Goal: Task Accomplishment & Management: Complete application form

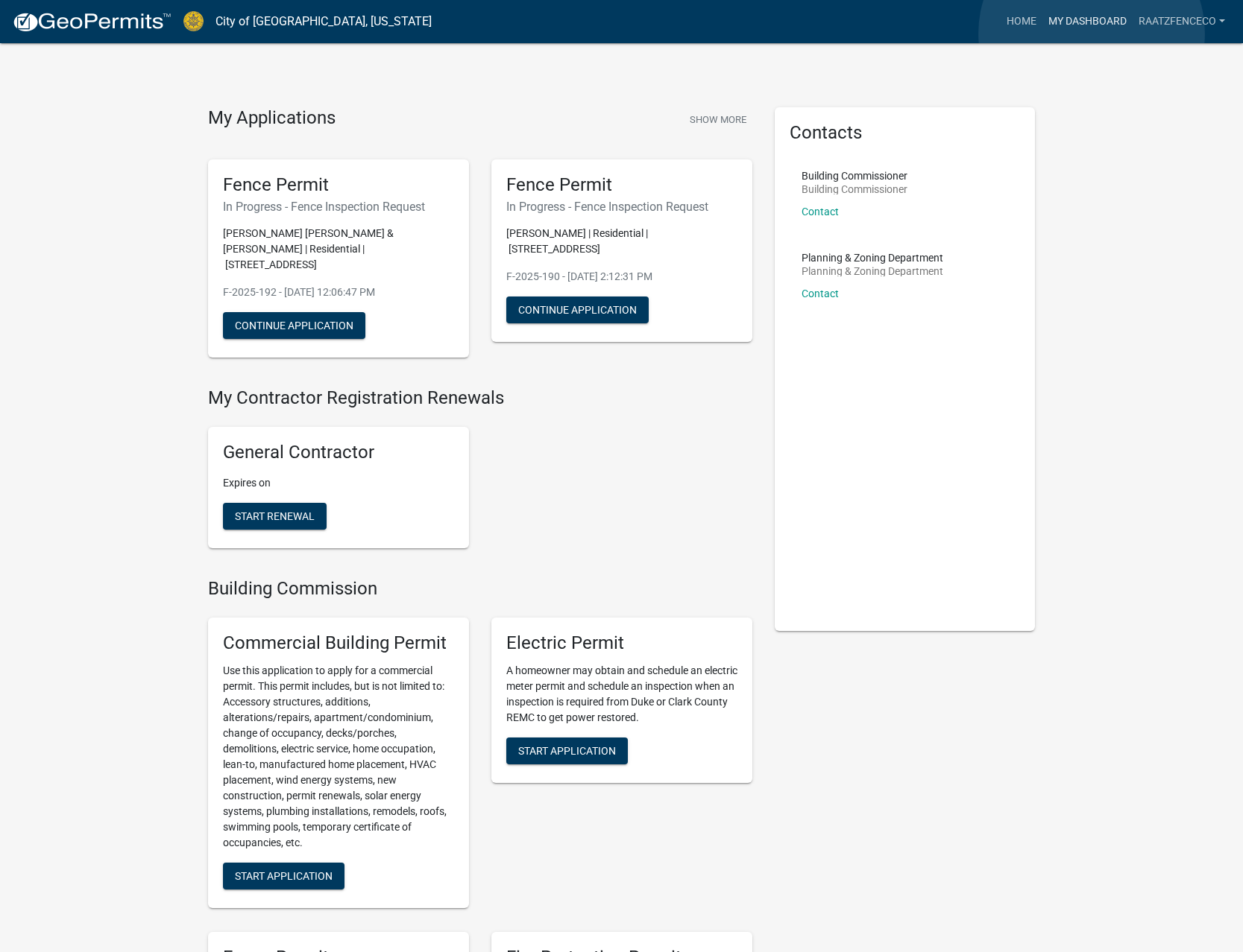
click at [1091, 34] on link "My Dashboard" at bounding box center [1087, 21] width 90 height 28
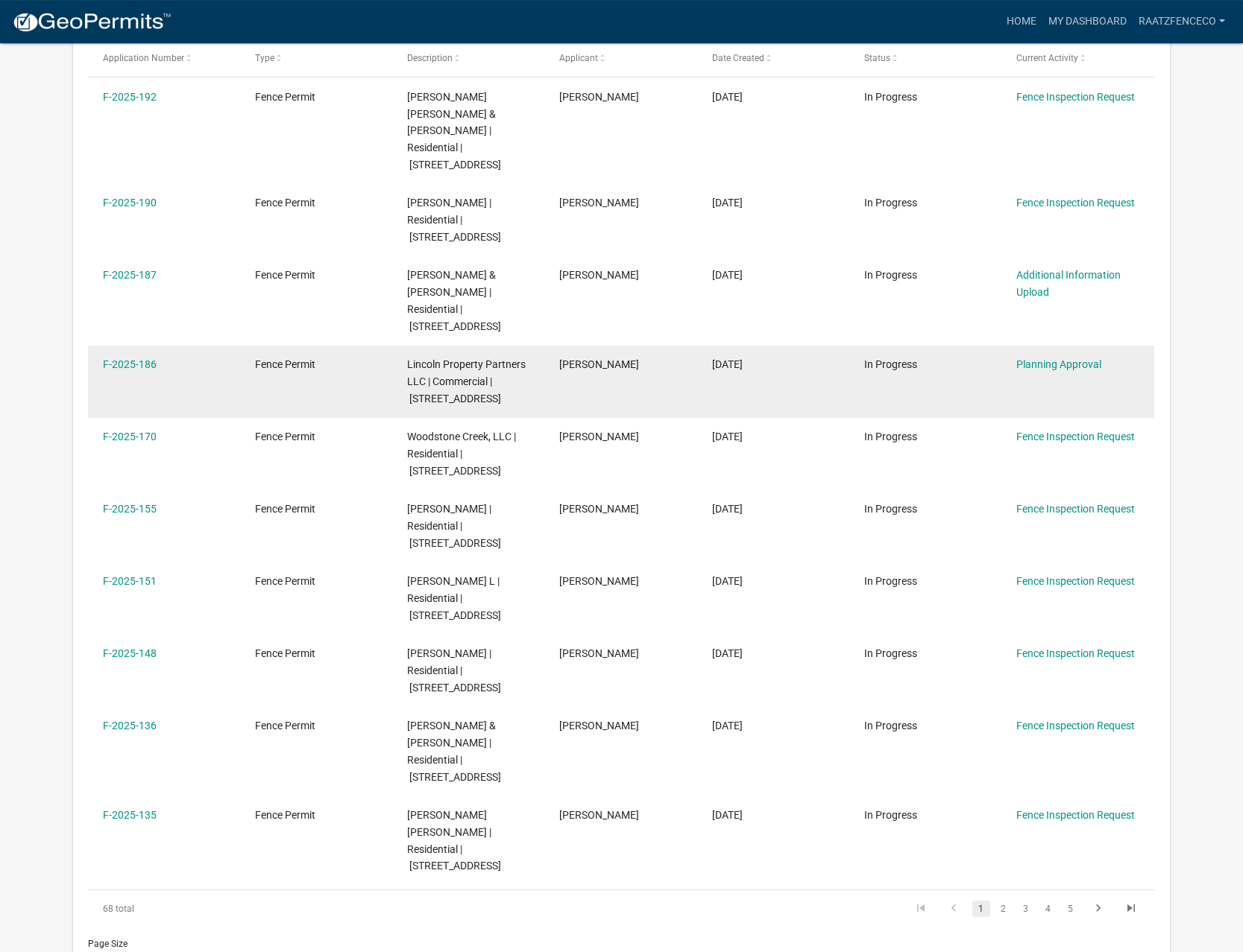
scroll to position [152, 0]
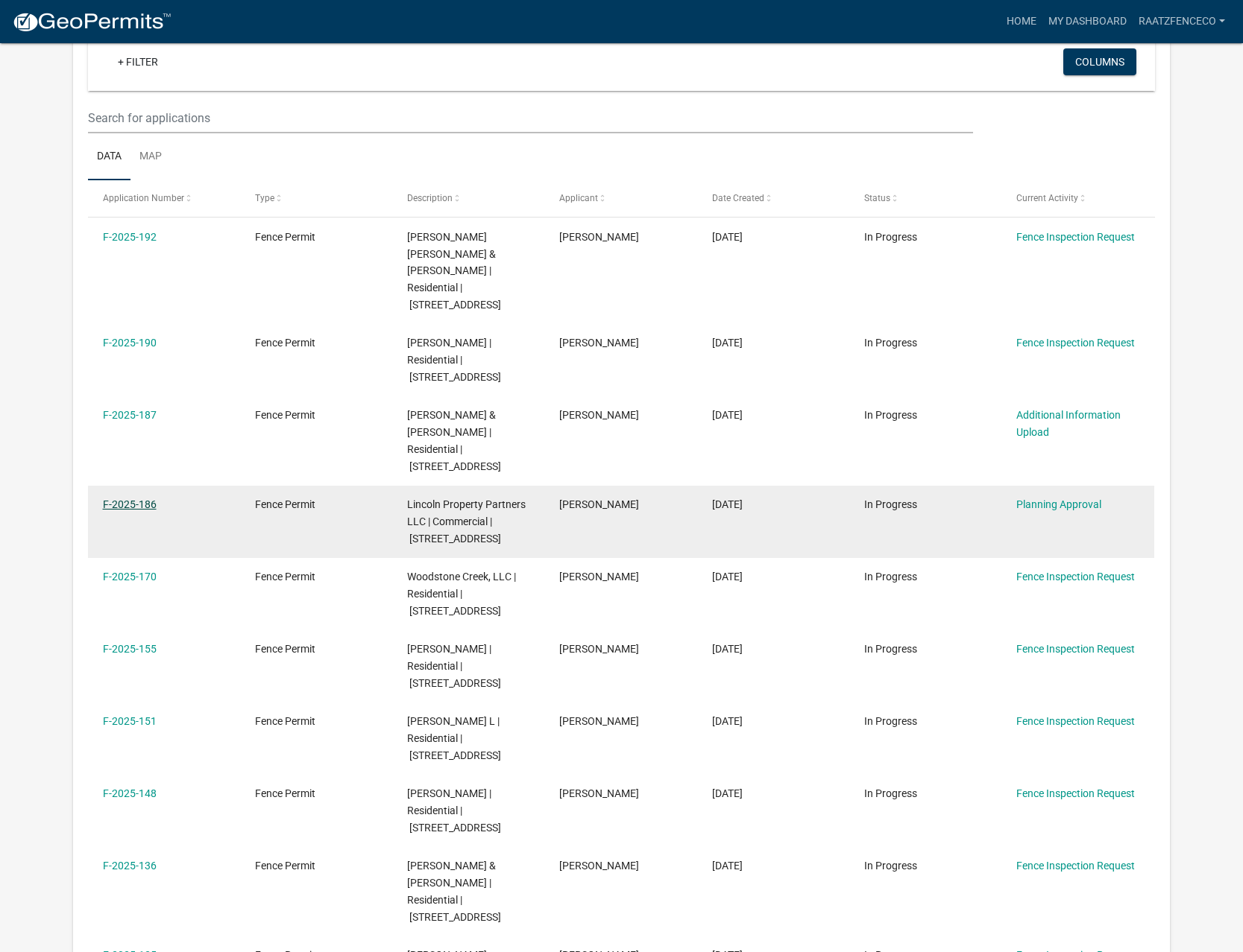
click at [112, 498] on link "F-2025-186" at bounding box center [130, 504] width 54 height 12
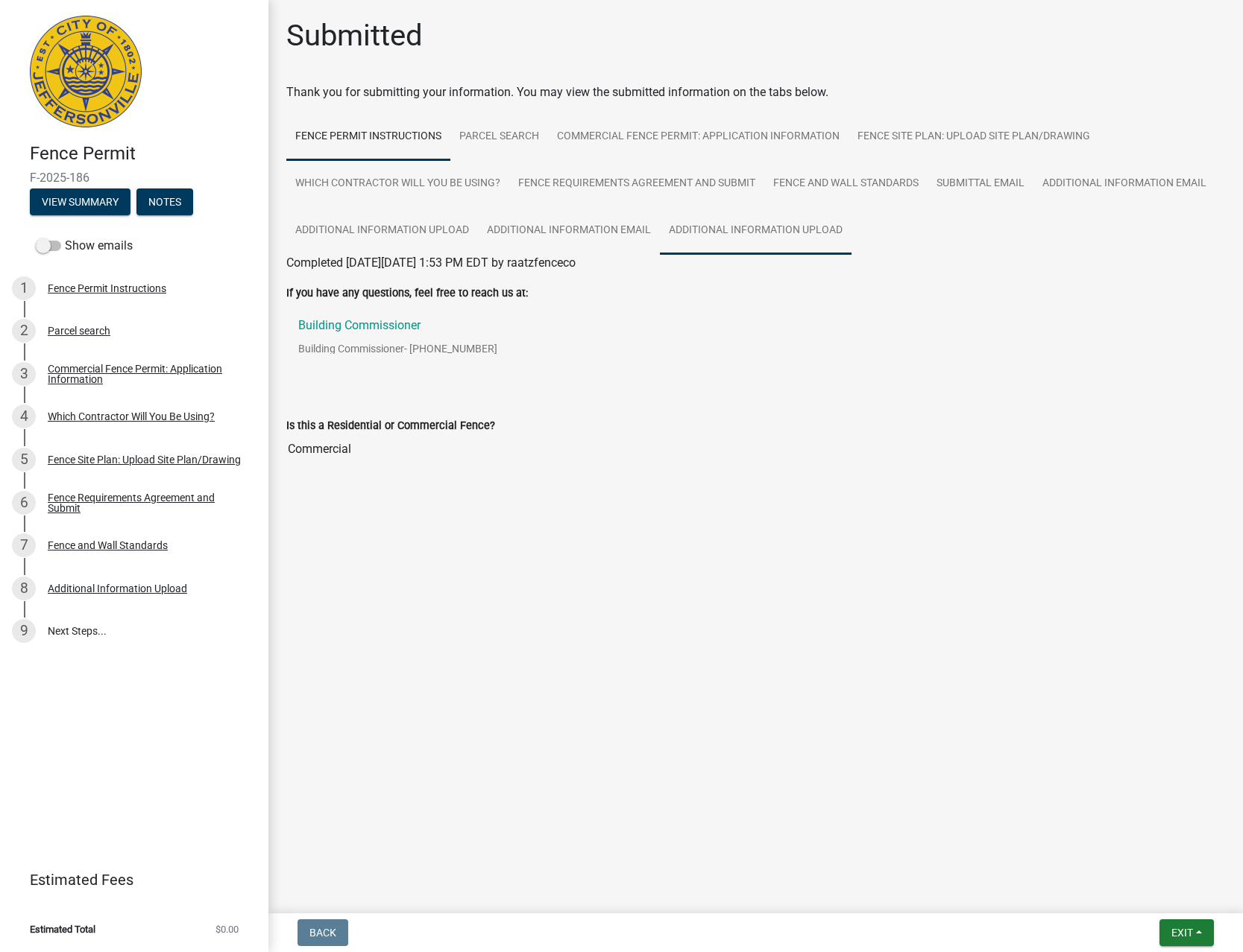
click at [779, 231] on link "Additional Information Upload" at bounding box center [755, 231] width 192 height 48
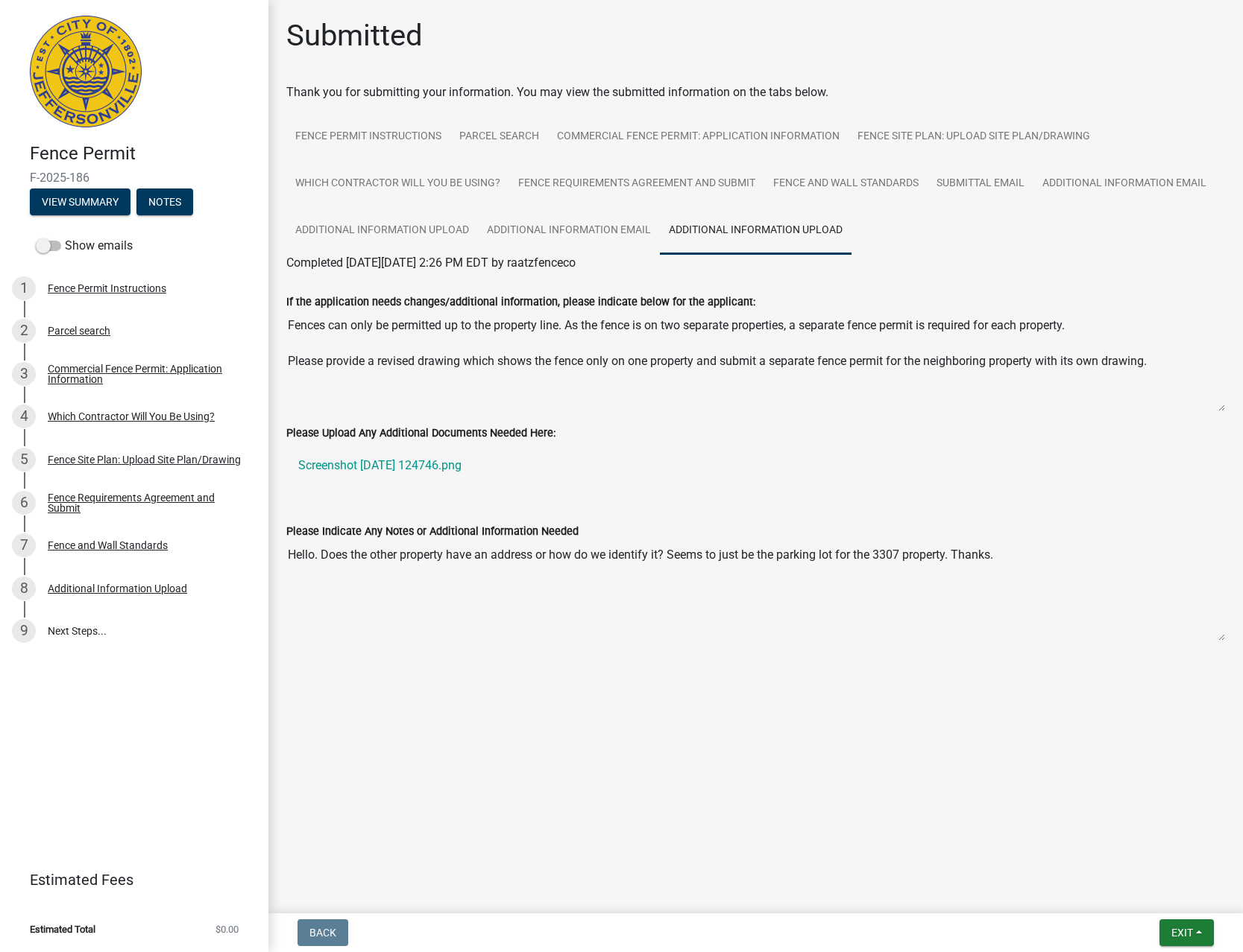
click at [744, 236] on link "Additional Information Upload" at bounding box center [755, 231] width 192 height 48
click at [407, 133] on link "Fence Permit Instructions" at bounding box center [368, 137] width 164 height 48
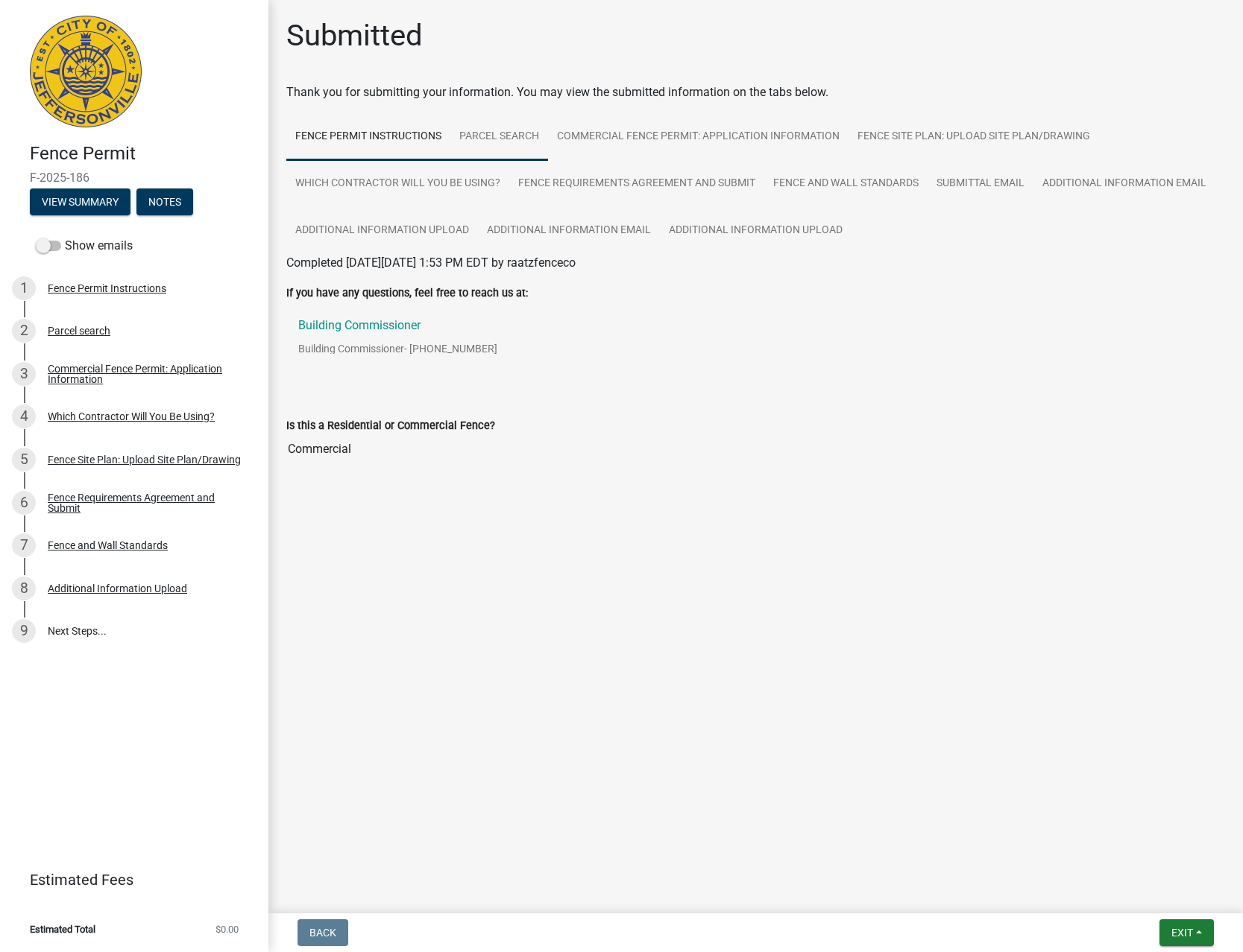
click at [531, 145] on link "Parcel search" at bounding box center [500, 137] width 98 height 48
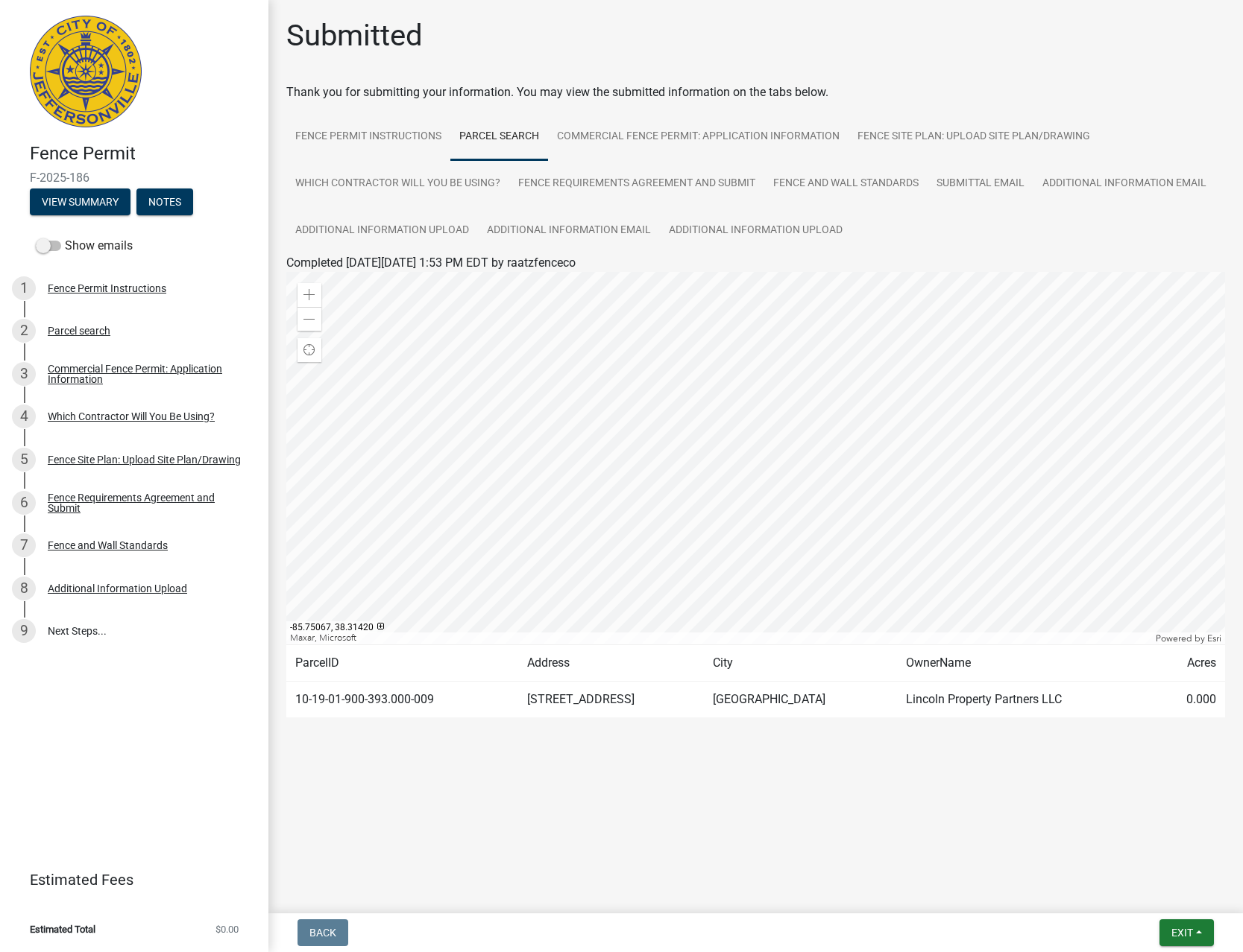
click at [755, 547] on div at bounding box center [754, 458] width 938 height 373
click at [757, 550] on div at bounding box center [754, 458] width 938 height 373
click at [586, 708] on td "3307 INDUSTRIAL PARKWAY" at bounding box center [611, 700] width 186 height 37
click at [592, 700] on td "3307 INDUSTRIAL PARKWAY" at bounding box center [611, 700] width 186 height 37
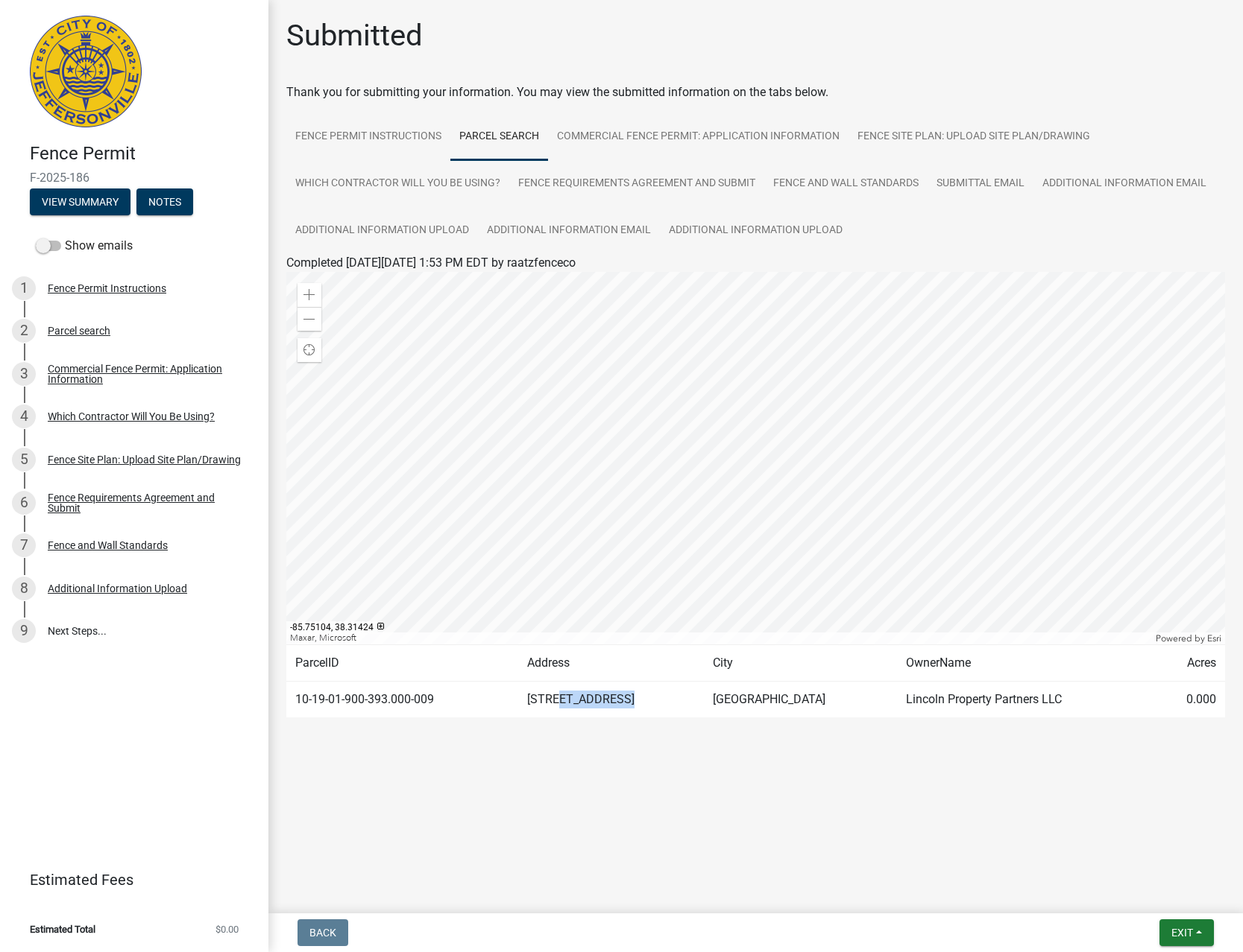
click at [592, 699] on td "3307 INDUSTRIAL PARKWAY" at bounding box center [611, 700] width 186 height 37
click at [84, 55] on img at bounding box center [86, 72] width 112 height 112
click at [612, 129] on link "Commercial Fence Permit: Application Information" at bounding box center [697, 137] width 301 height 48
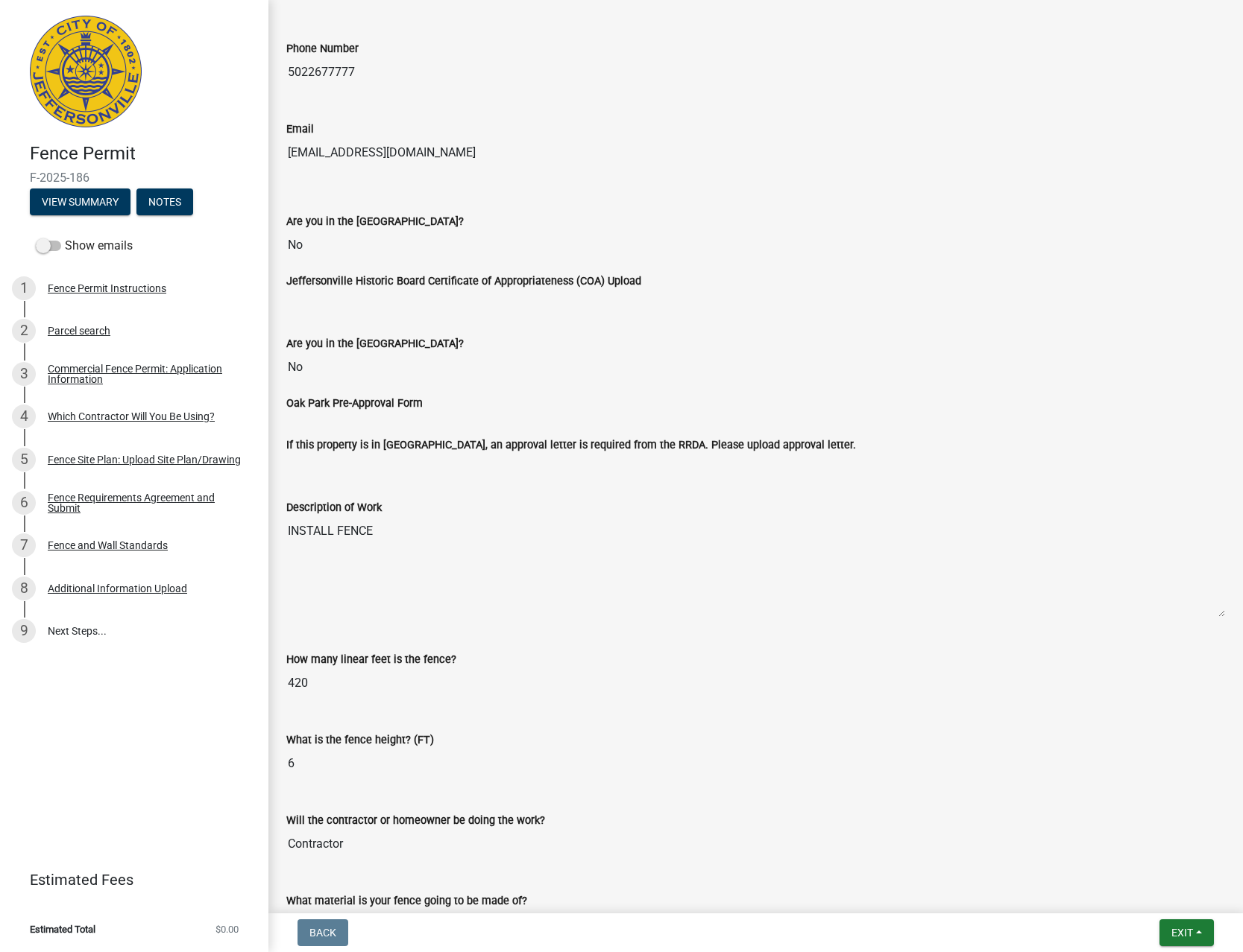
scroll to position [922, 0]
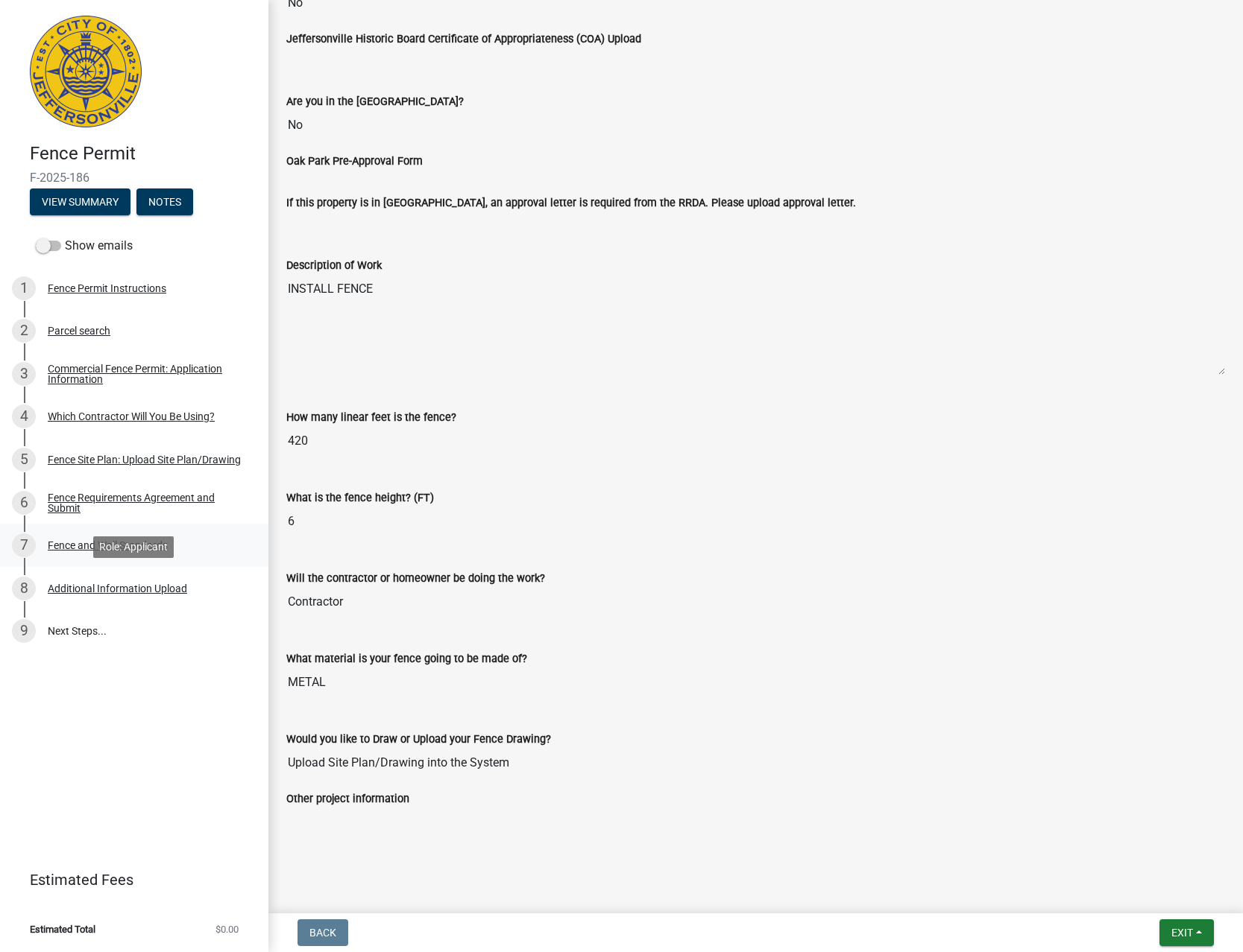
click at [164, 567] on link "8 Additional Information Upload" at bounding box center [134, 588] width 269 height 43
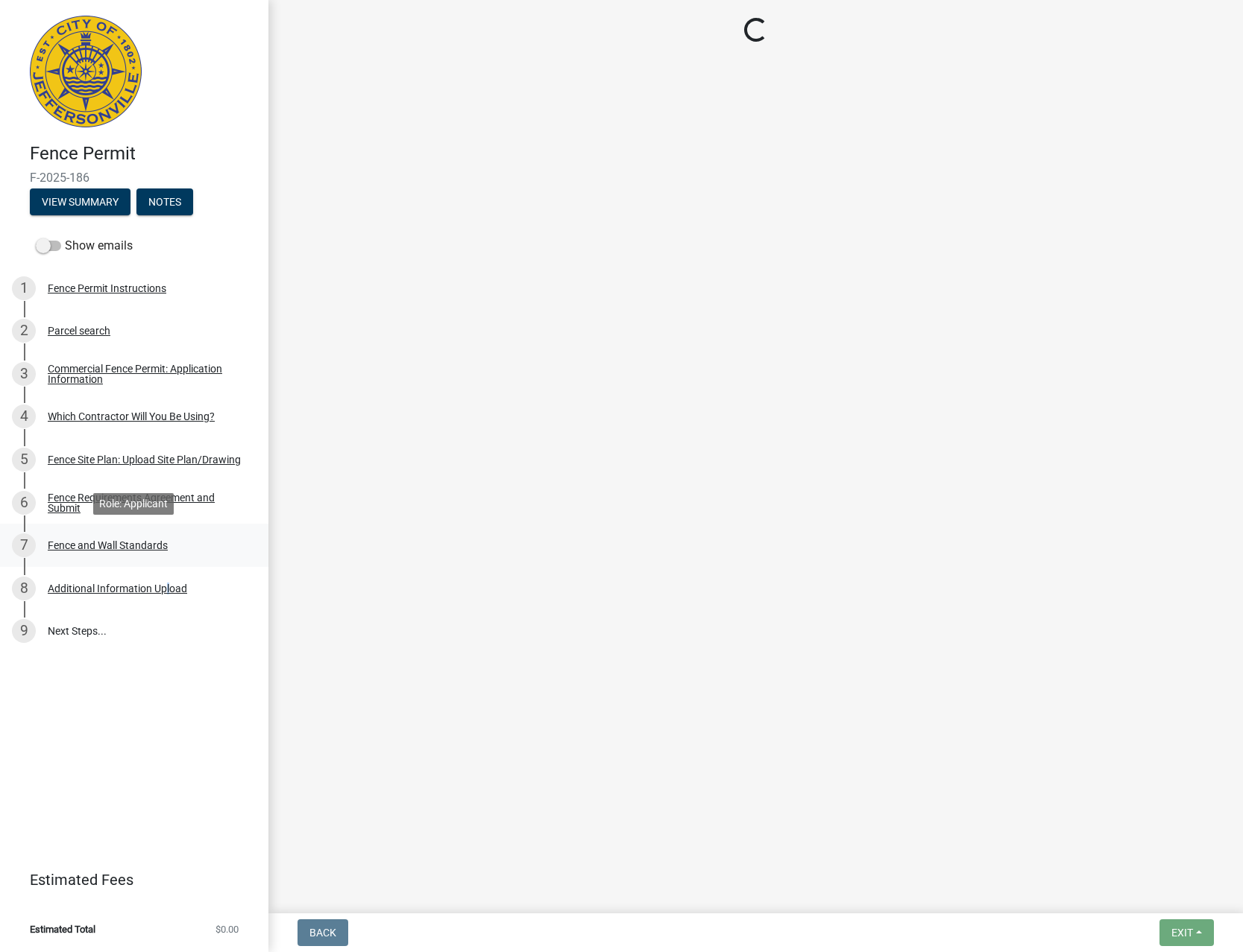
scroll to position [0, 0]
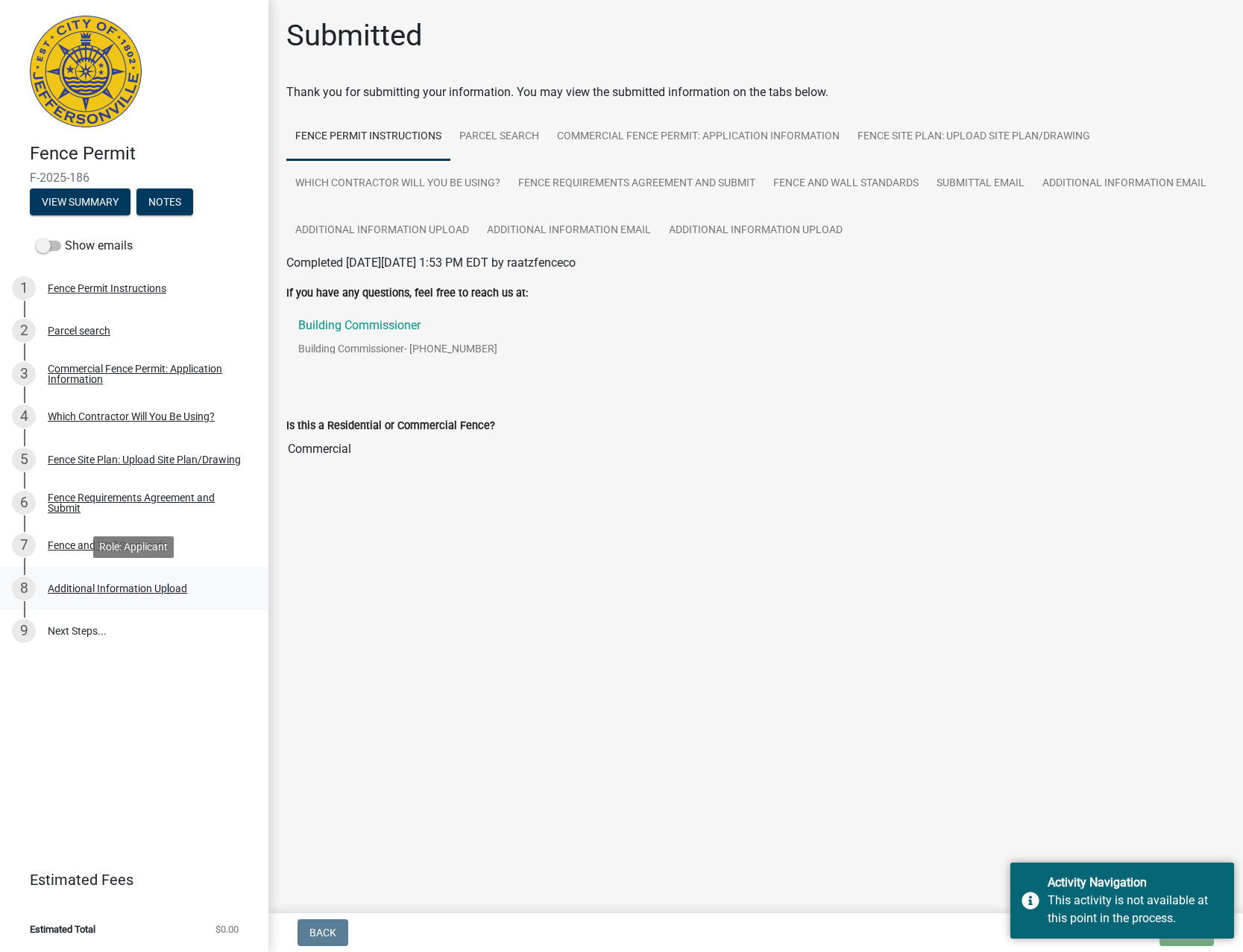
click at [167, 589] on div "Additional Information Upload" at bounding box center [117, 588] width 139 height 10
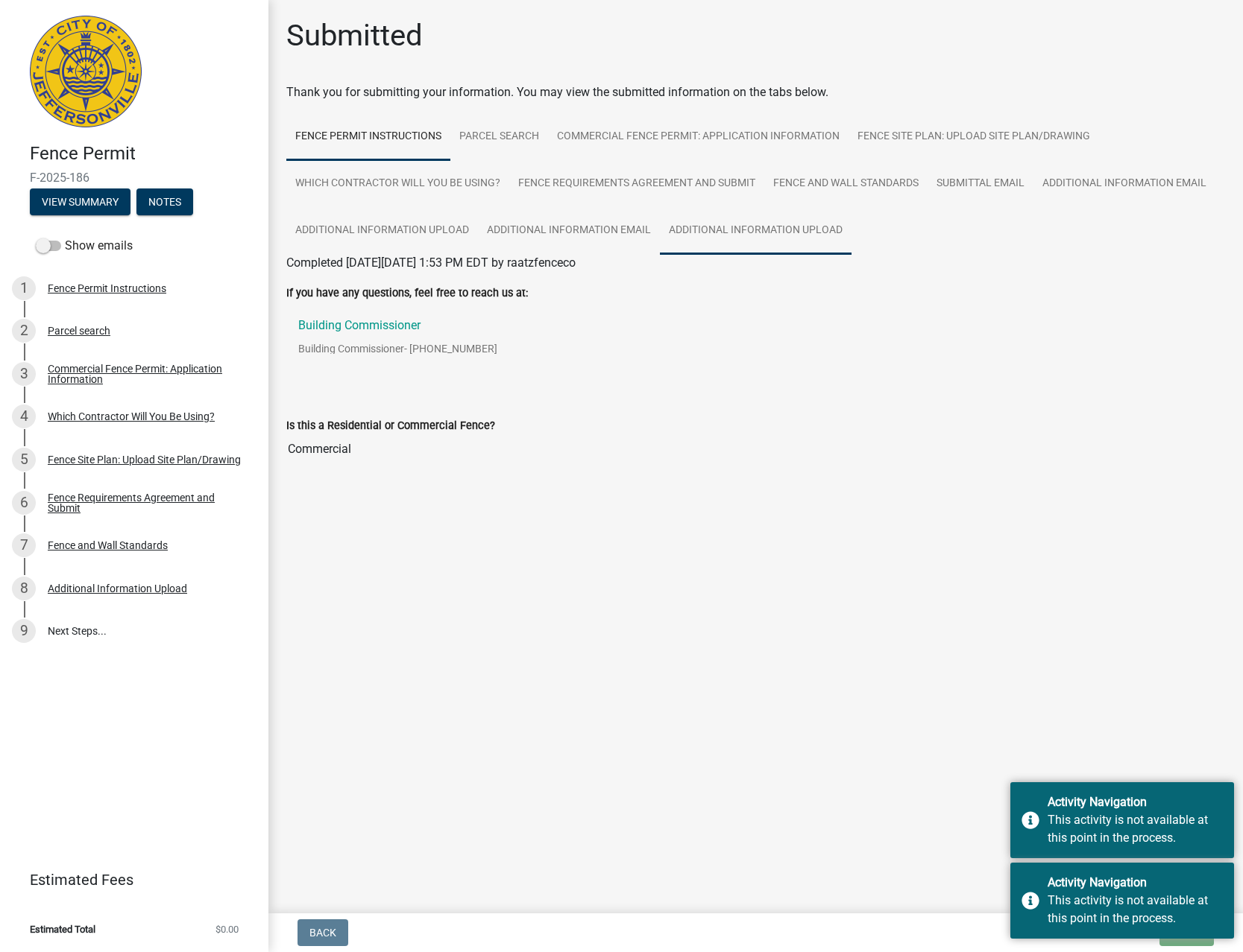
click at [726, 226] on link "Additional Information Upload" at bounding box center [755, 231] width 192 height 48
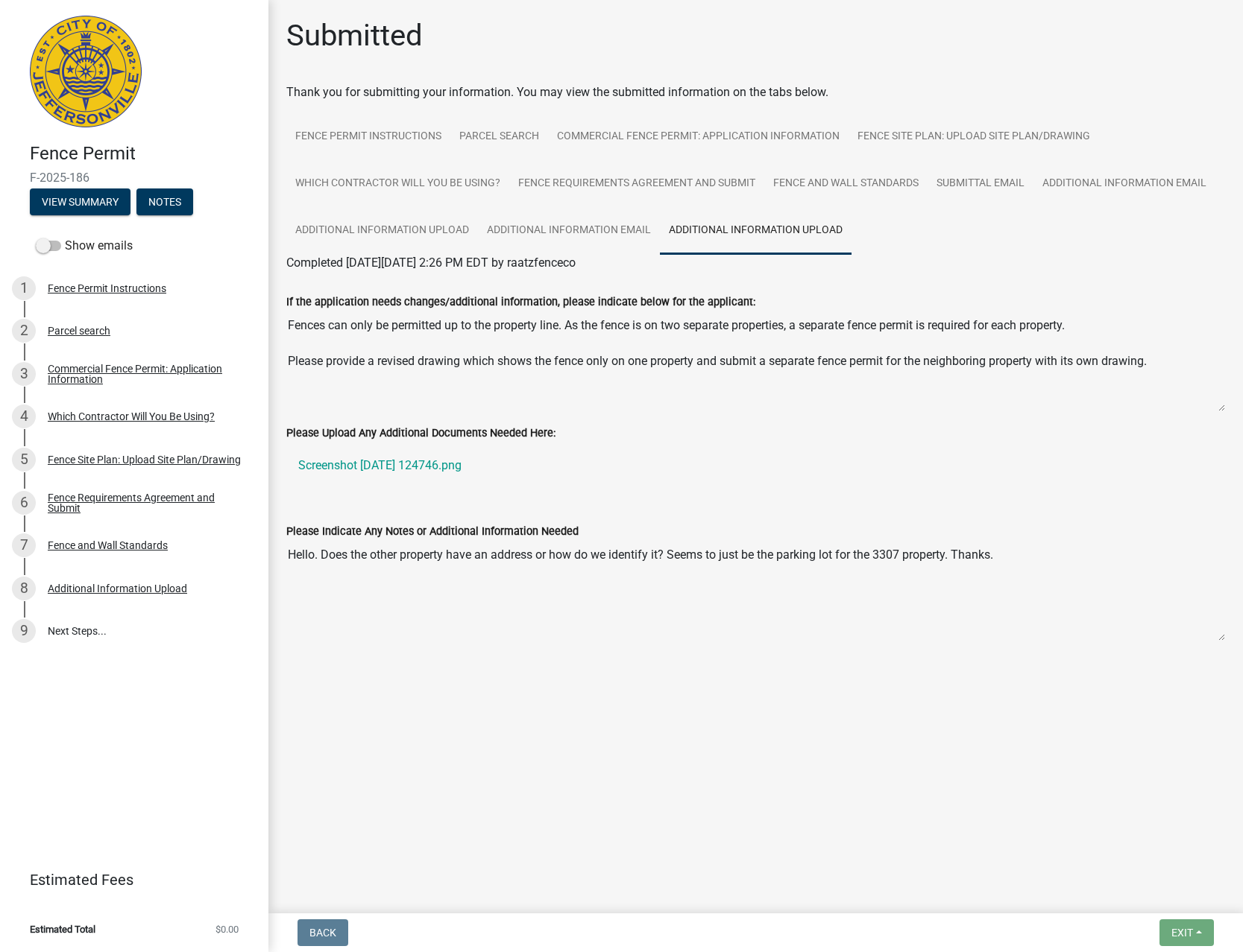
drag, startPoint x: 354, startPoint y: 329, endPoint x: 1085, endPoint y: 359, distance: 731.6
click at [1085, 359] on textarea "Fences can only be permitted up to the property line. As the fence is on two se…" at bounding box center [754, 361] width 938 height 101
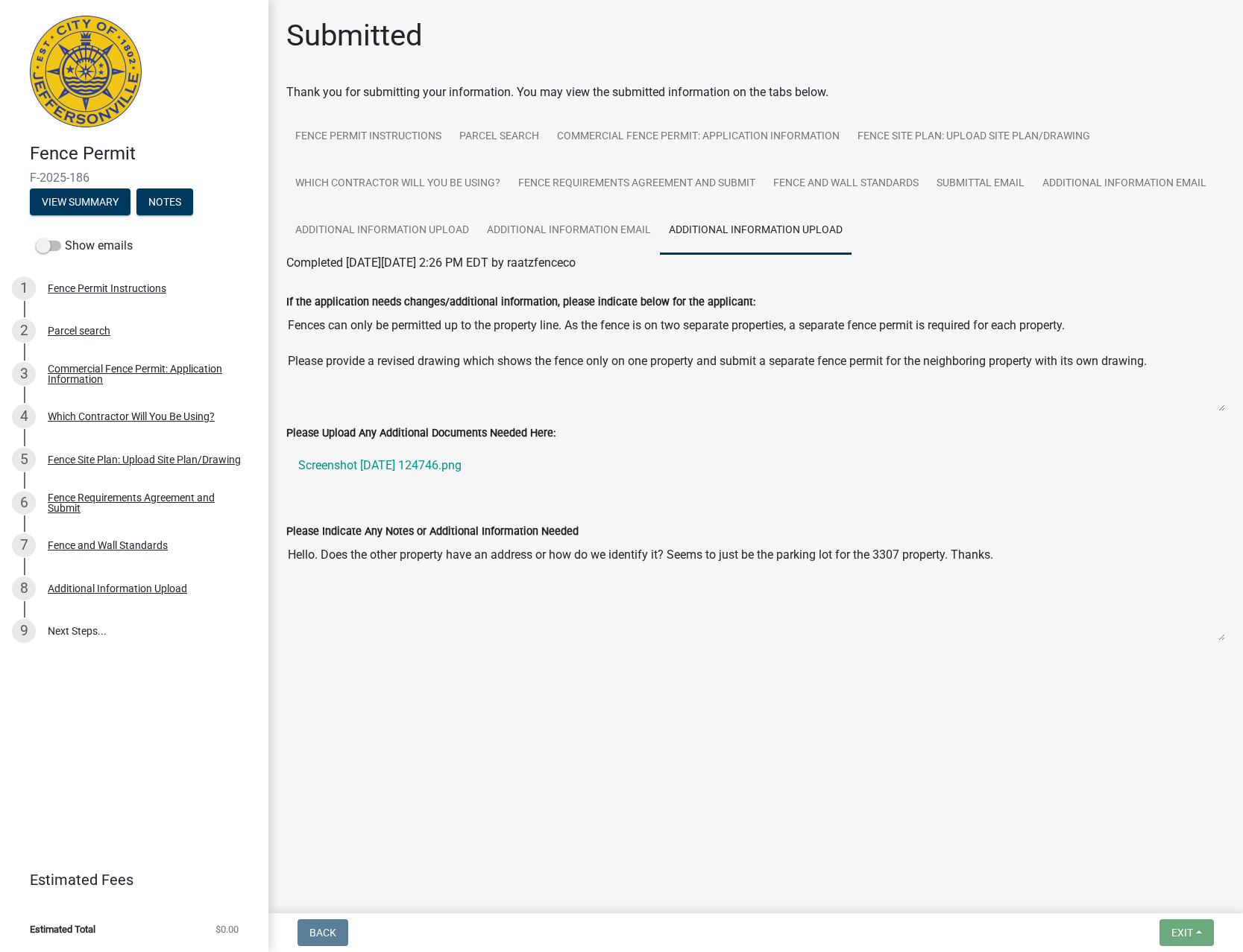
click at [1084, 362] on textarea "Fences can only be permitted up to the property line. As the fence is on two se…" at bounding box center [754, 361] width 938 height 101
click at [729, 58] on div "Submitted" at bounding box center [754, 42] width 938 height 48
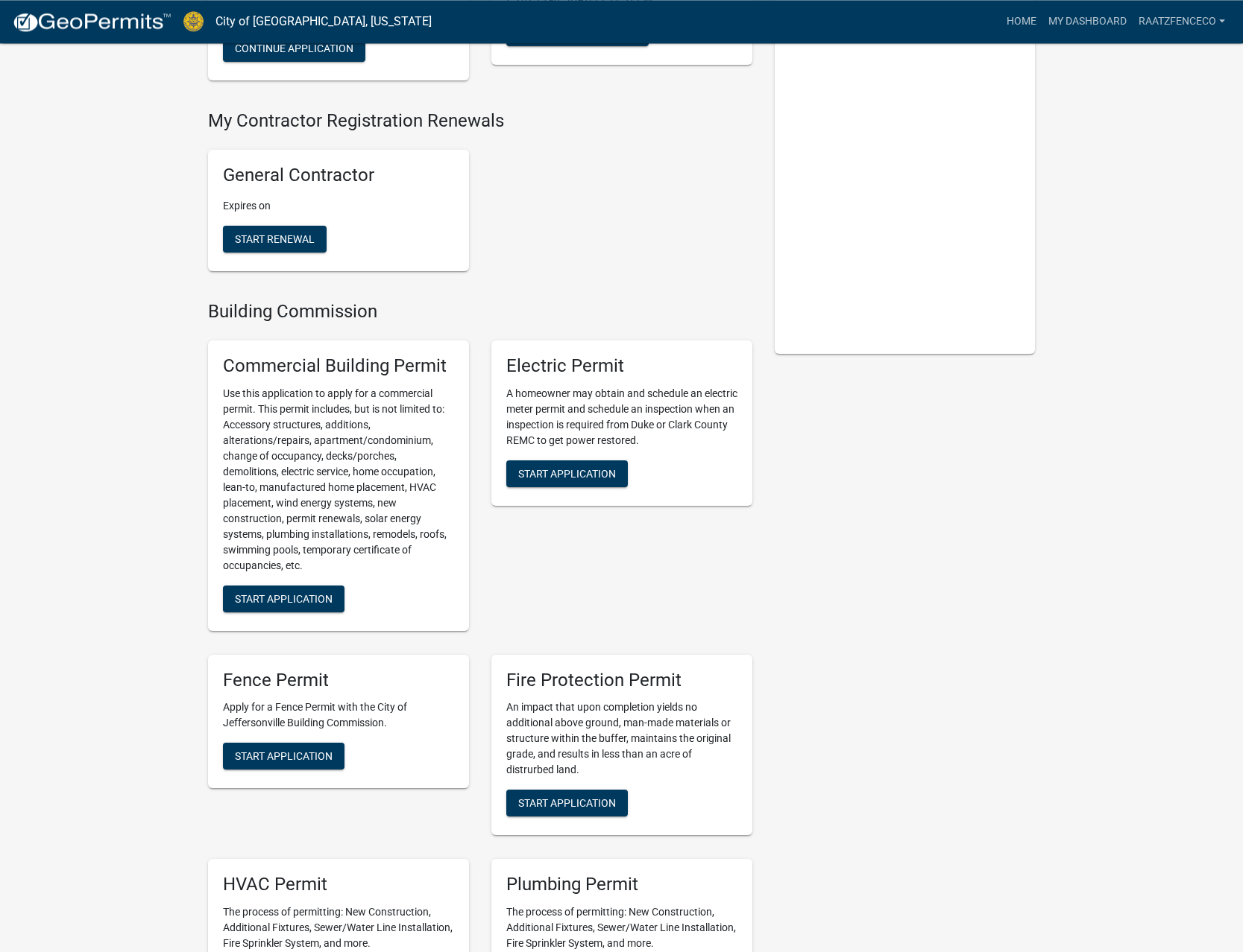
scroll to position [304, 0]
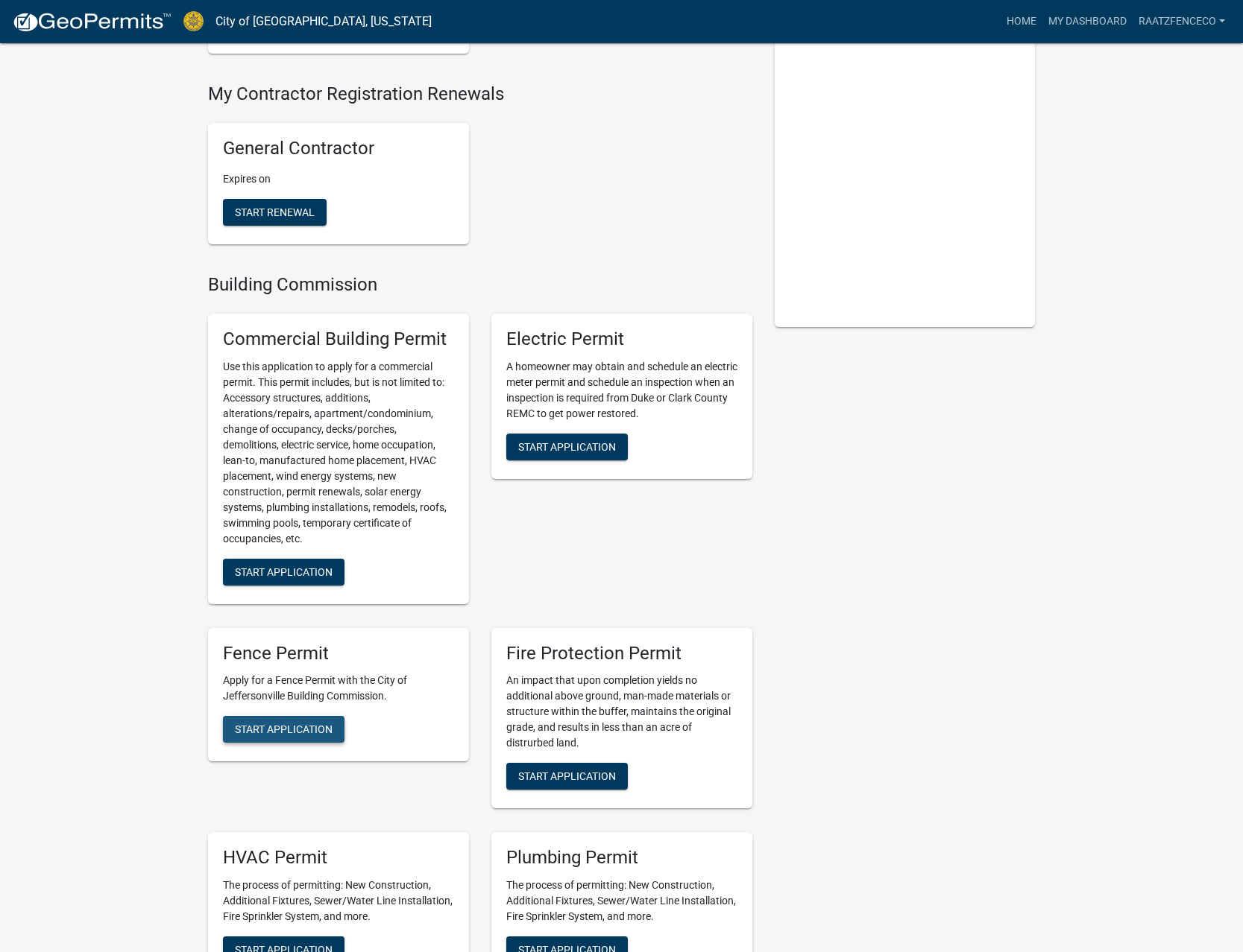
click at [304, 716] on button "Start Application" at bounding box center [284, 729] width 122 height 27
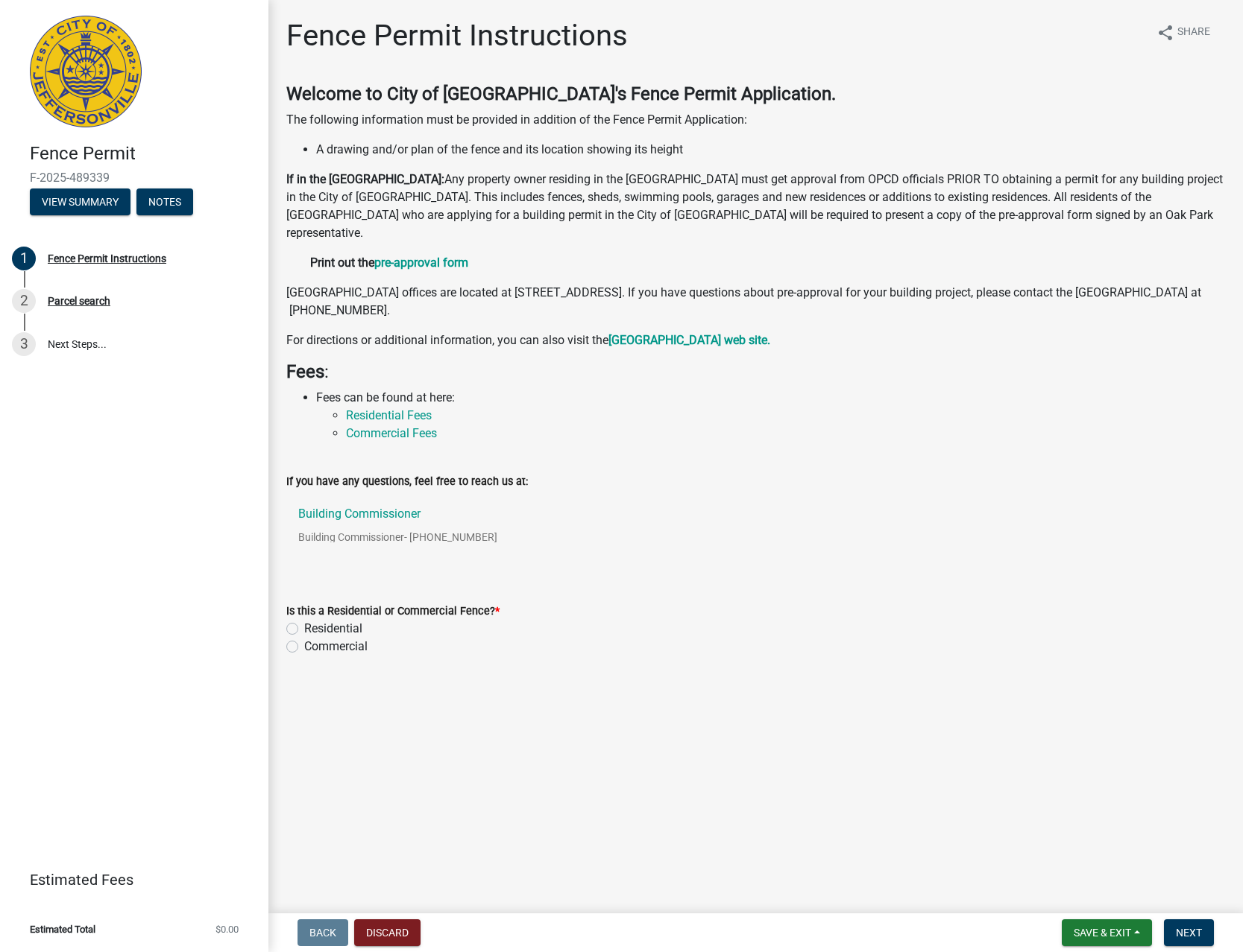
click at [329, 645] on label "Commercial" at bounding box center [335, 647] width 63 height 18
click at [314, 645] on input "Commercial" at bounding box center [309, 643] width 10 height 10
radio input "true"
click at [1190, 934] on span "Next" at bounding box center [1188, 933] width 26 height 12
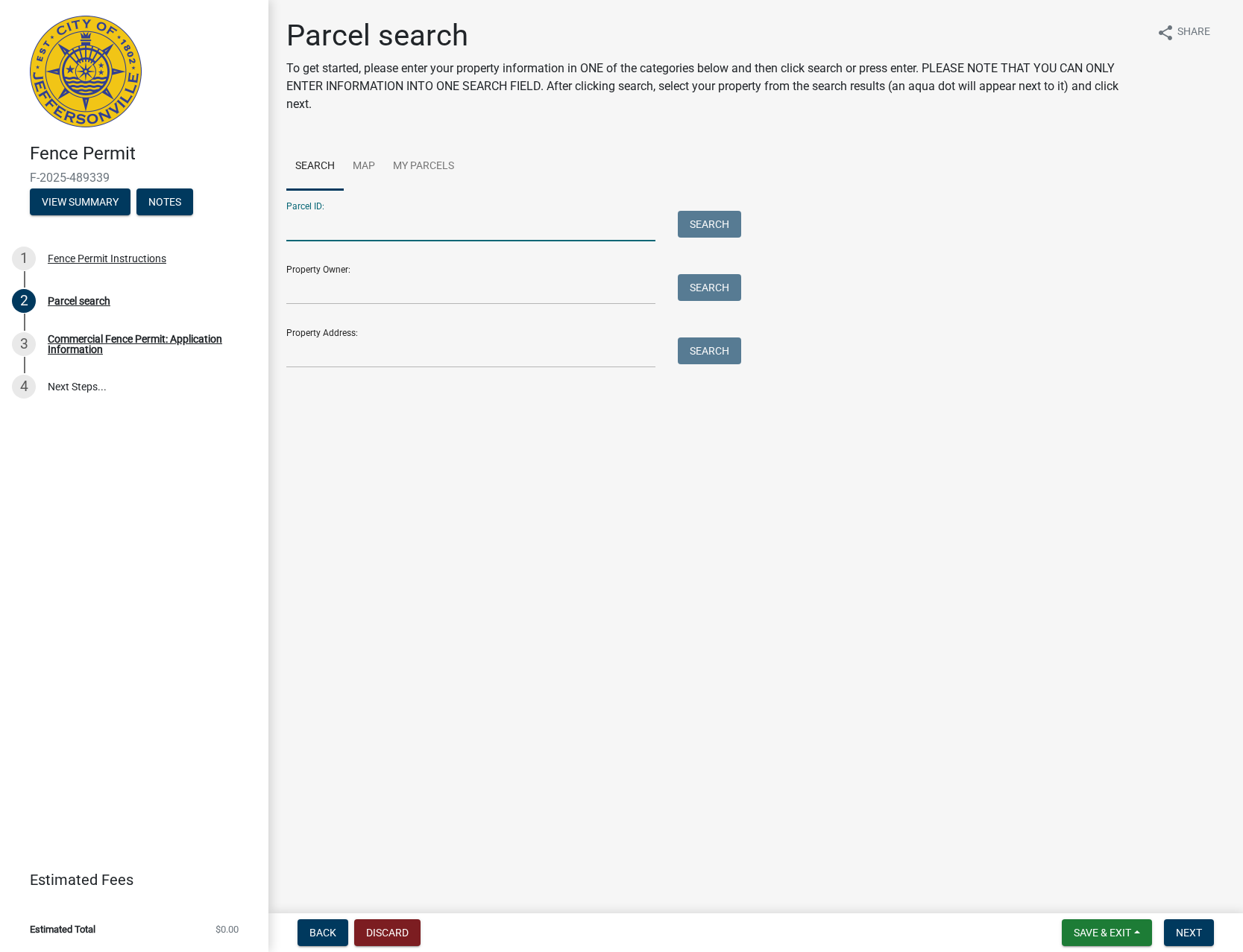
paste input "19-00061-039-1"
click at [720, 231] on button "Search" at bounding box center [708, 224] width 63 height 27
drag, startPoint x: 392, startPoint y: 226, endPoint x: 292, endPoint y: 222, distance: 100.1
click at [292, 222] on input "19-00061-039-1" at bounding box center [470, 226] width 369 height 31
drag, startPoint x: 395, startPoint y: 226, endPoint x: 207, endPoint y: 222, distance: 188.0
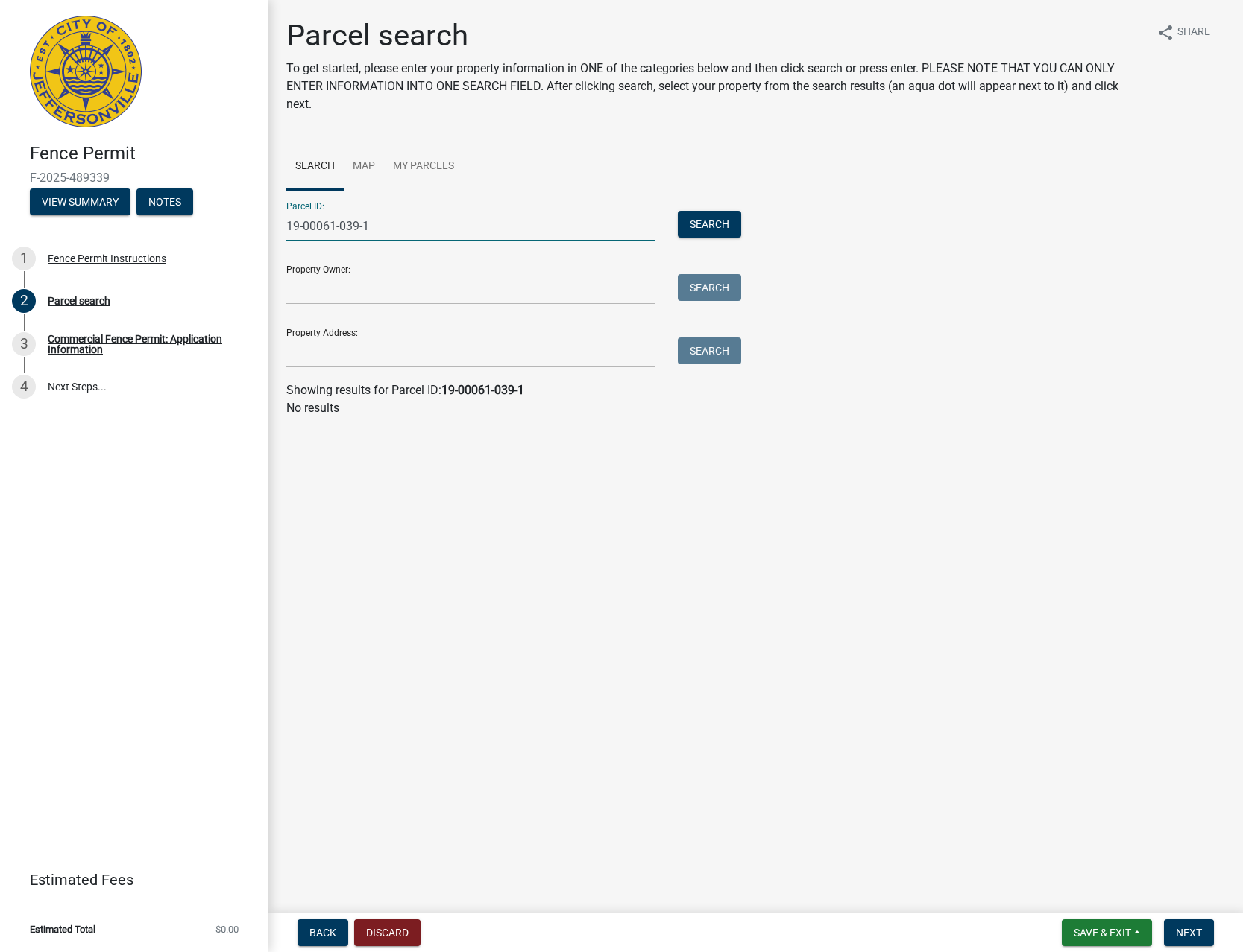
click at [286, 222] on input "19-00061-039-1" at bounding box center [470, 226] width 369 height 31
paste input "0-19-01-900-392.000-009"
type input "10-19-01-900-392.000-009"
drag, startPoint x: 746, startPoint y: 231, endPoint x: 717, endPoint y: 219, distance: 31.4
click at [747, 231] on div "Parcel ID: 10-19-01-900-392.000-009 Search Property Owner: Search Property Addr…" at bounding box center [754, 279] width 938 height 178
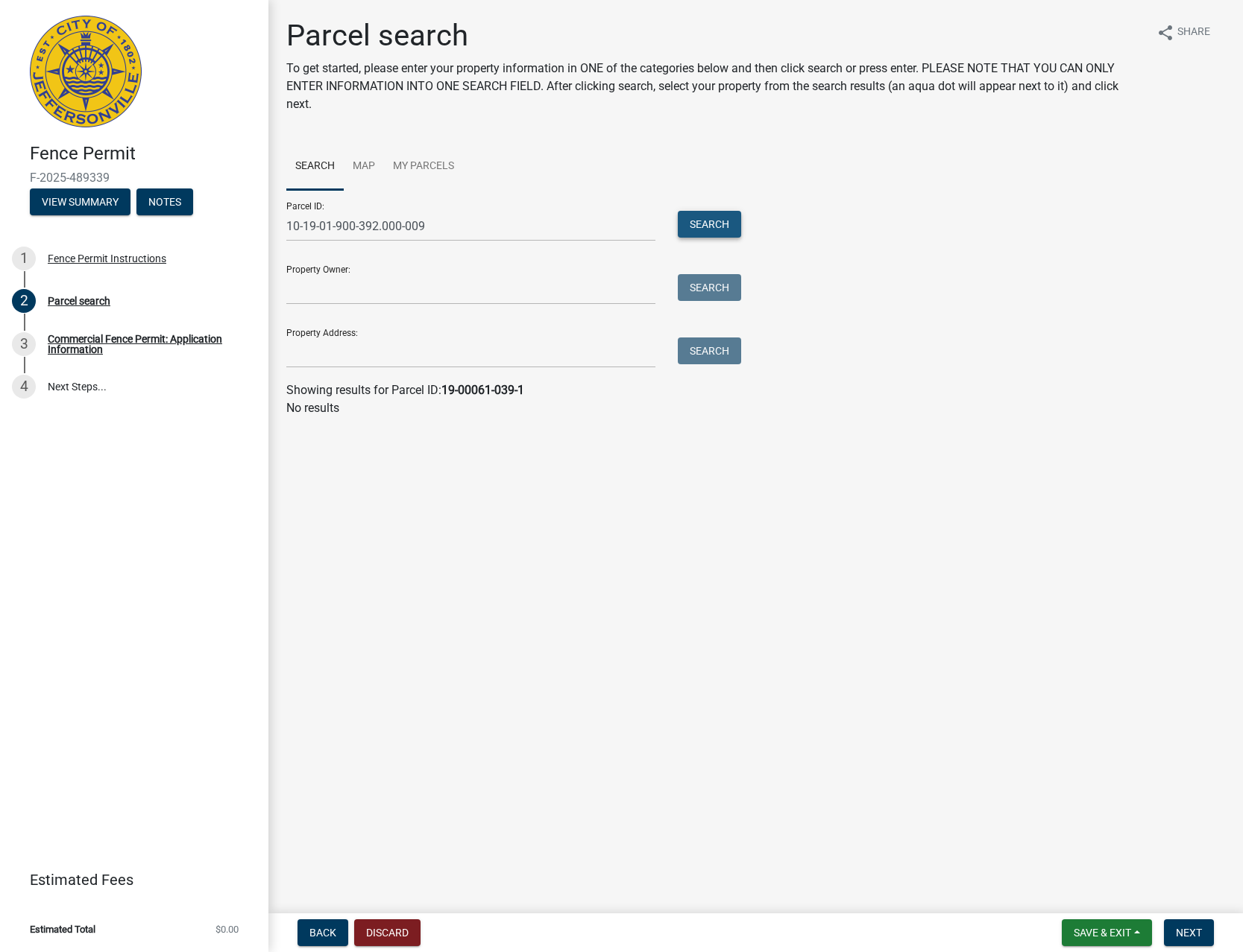
click at [717, 219] on button "Search" at bounding box center [708, 224] width 63 height 27
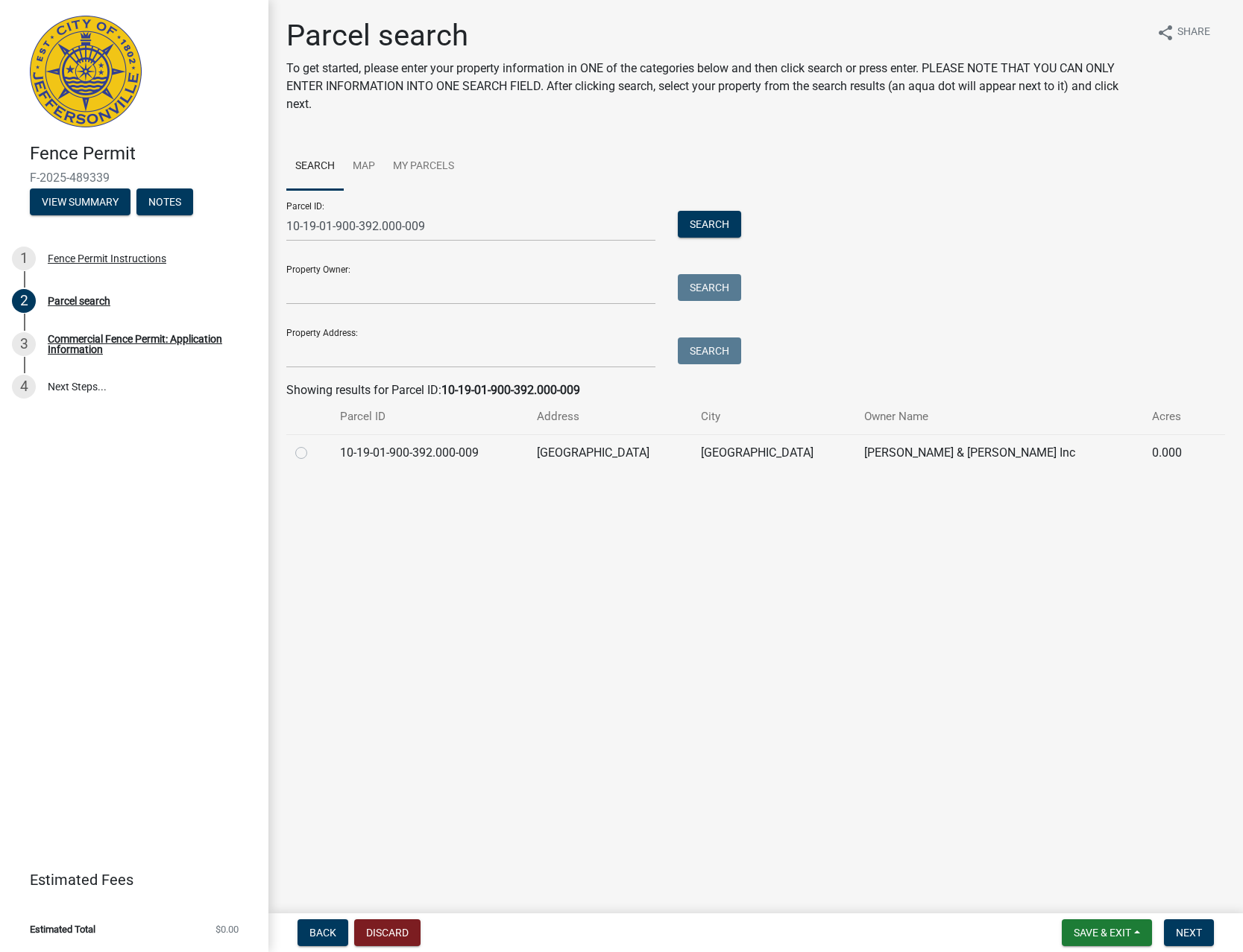
click at [313, 445] on label at bounding box center [313, 445] width 0 height 0
click at [313, 454] on input "radio" at bounding box center [318, 450] width 10 height 10
radio input "true"
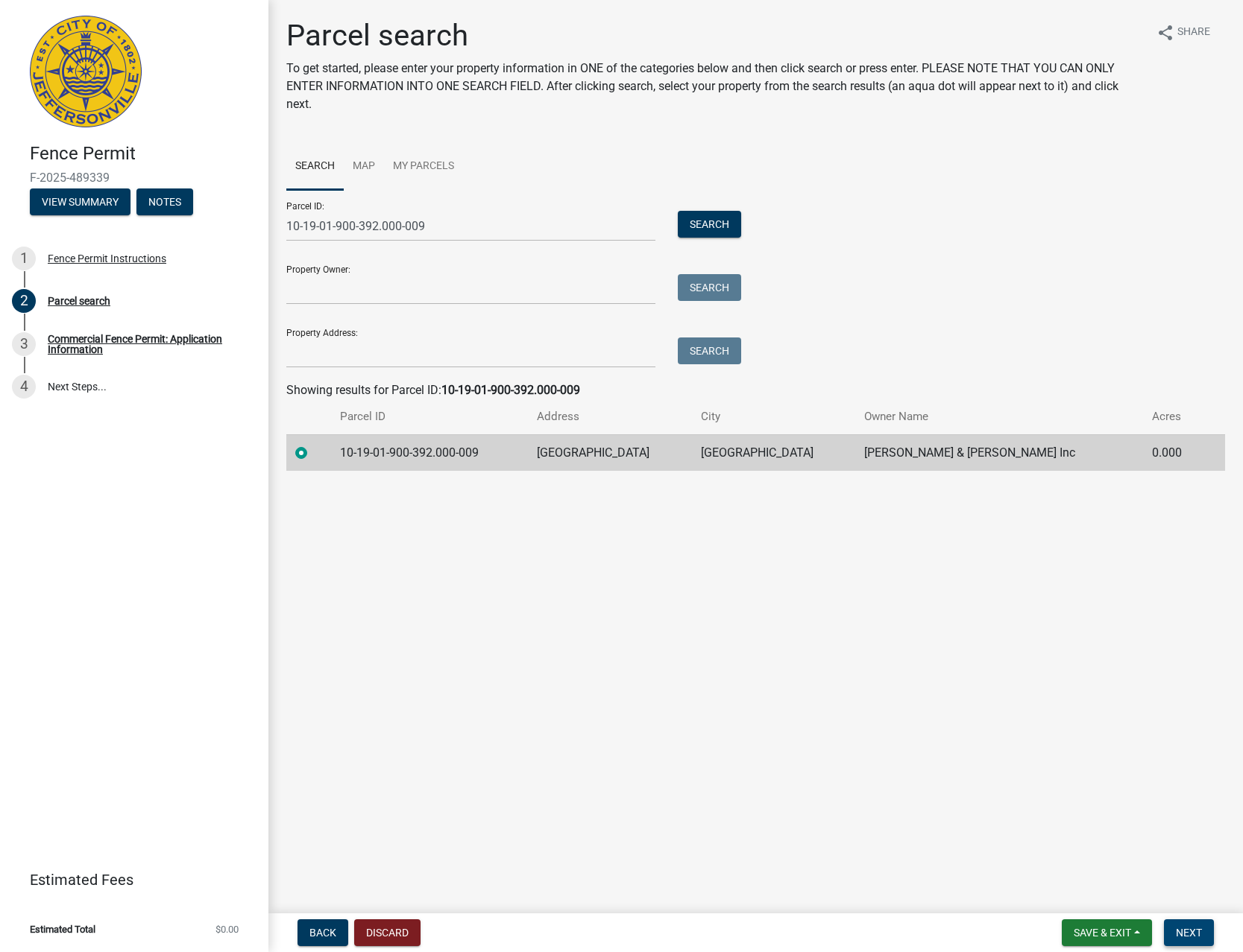
click at [1184, 930] on span "Next" at bounding box center [1188, 933] width 26 height 12
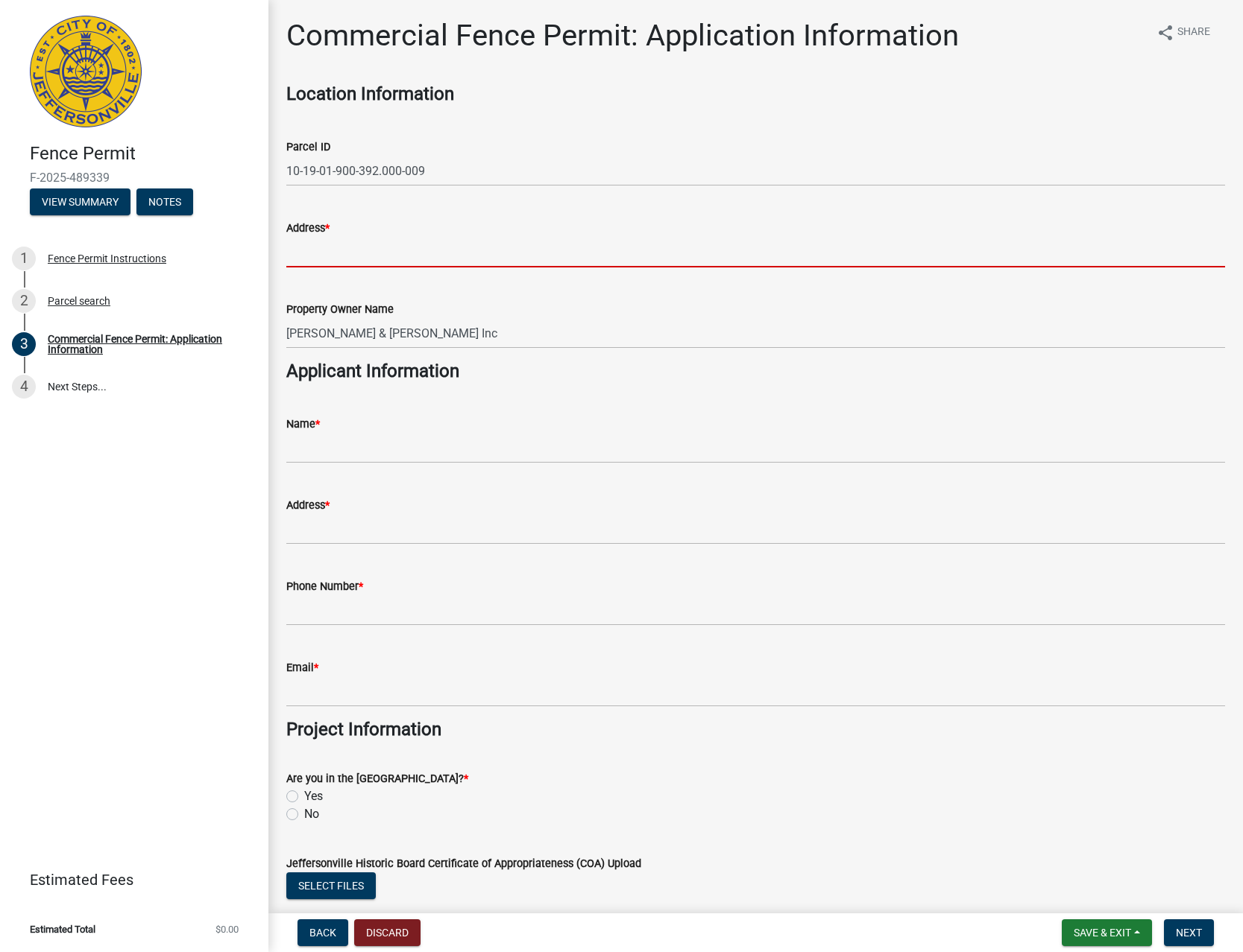
click at [424, 256] on input "Address *" at bounding box center [754, 252] width 938 height 31
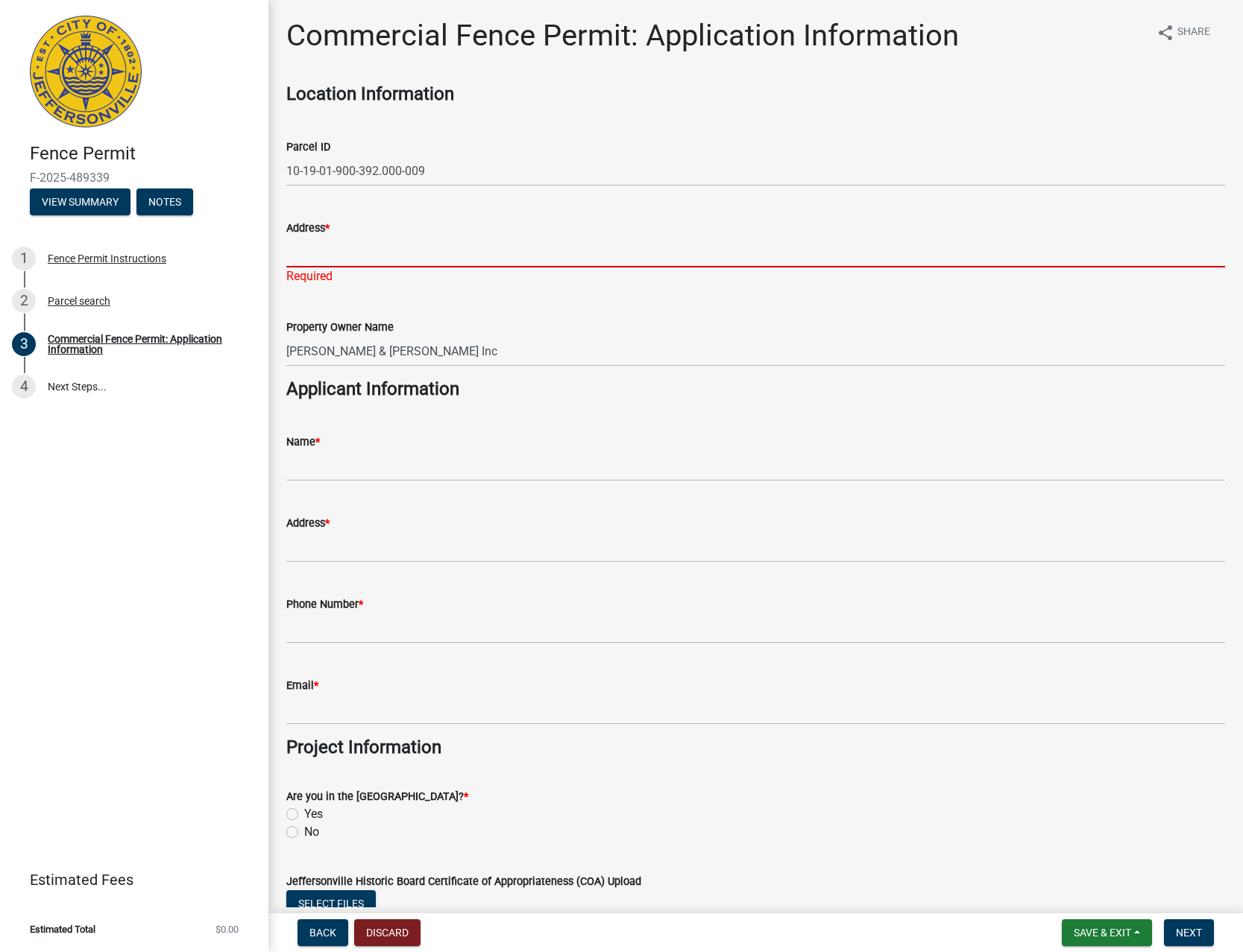
paste input "INDUSTRIAL PARKWAY"
type input "INDUSTRIAL PARKWAY"
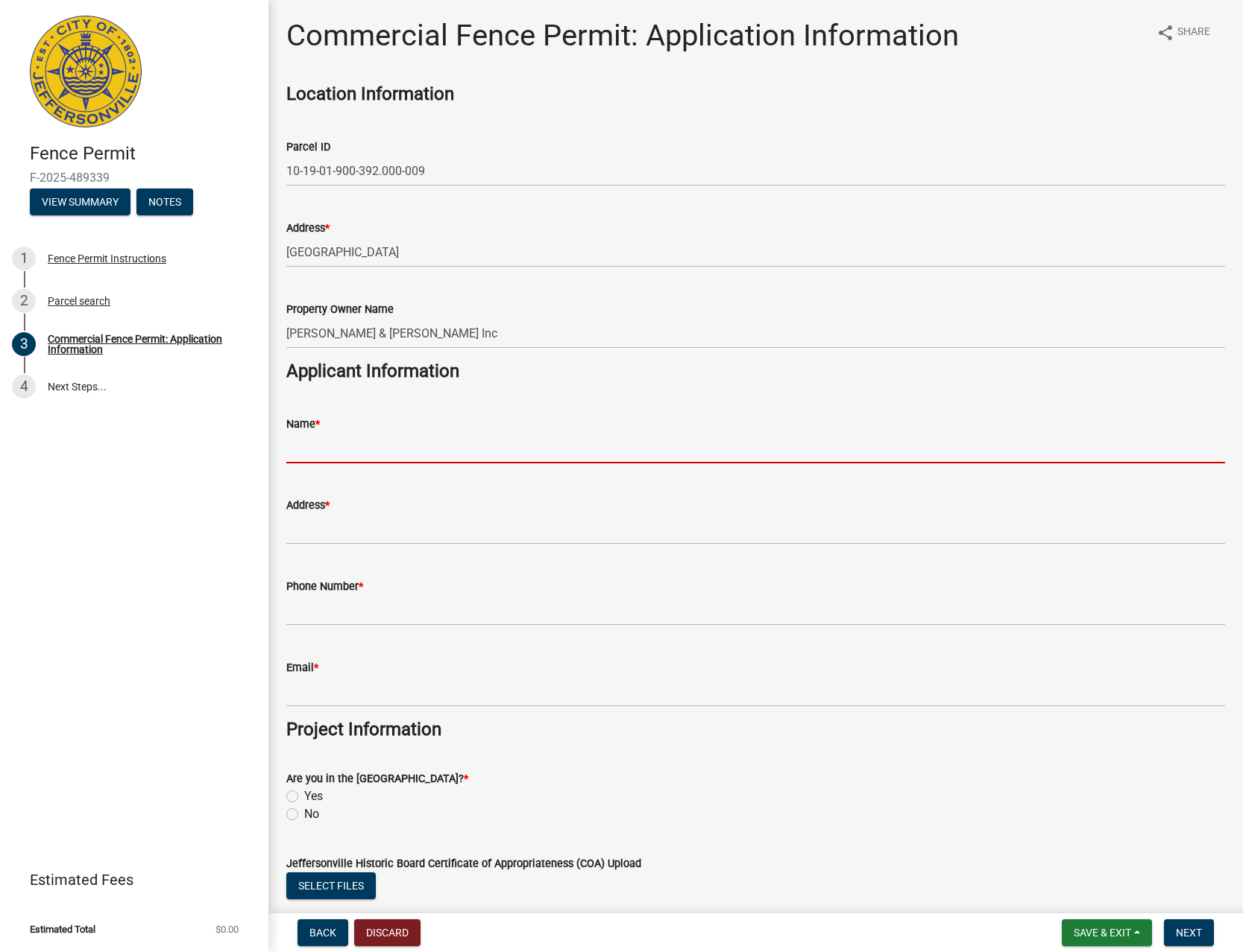
click at [401, 460] on input "Name *" at bounding box center [754, 448] width 938 height 31
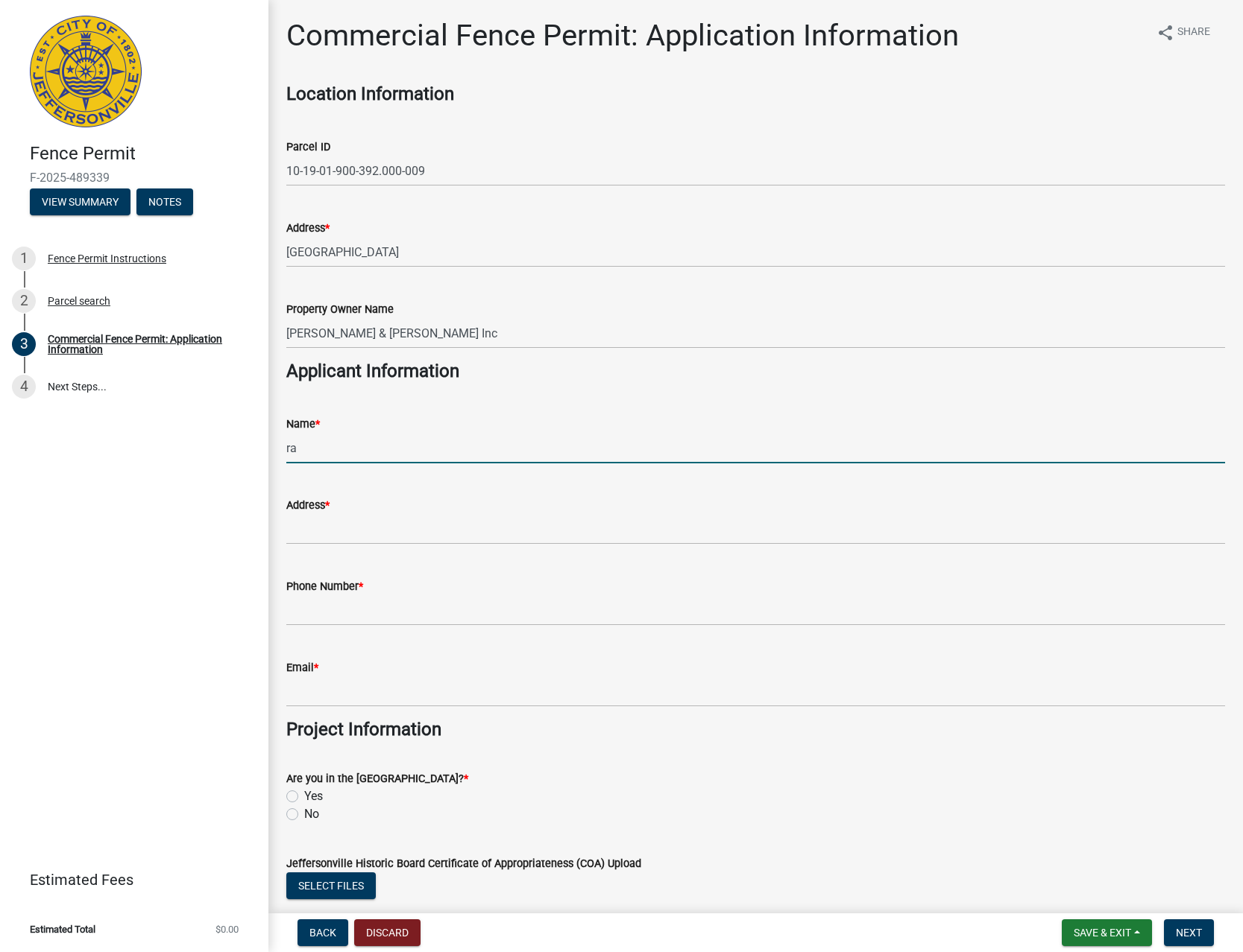
type input "r"
type input "RAATZ FENCE CO"
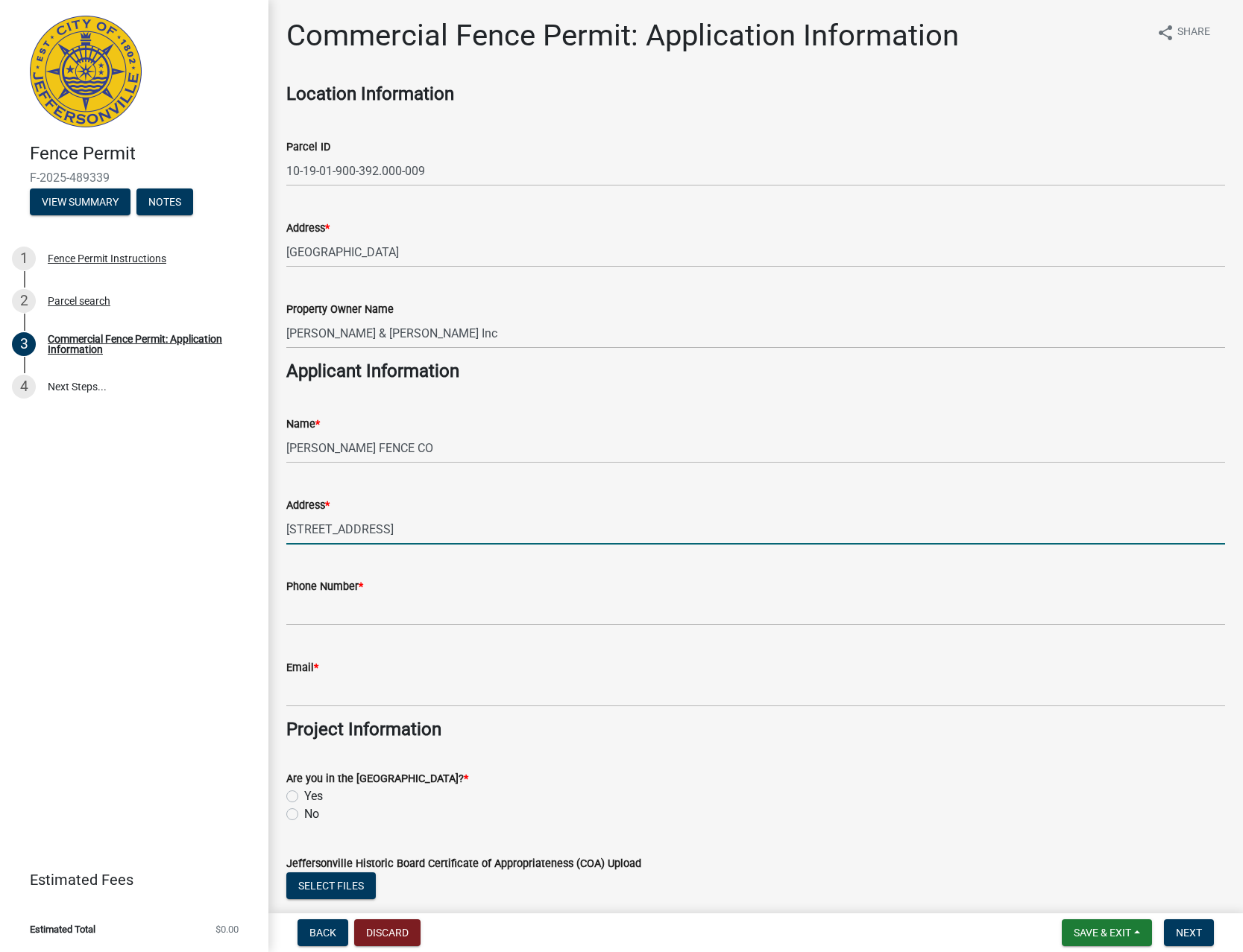
type input "3050 ELEMENT LN"
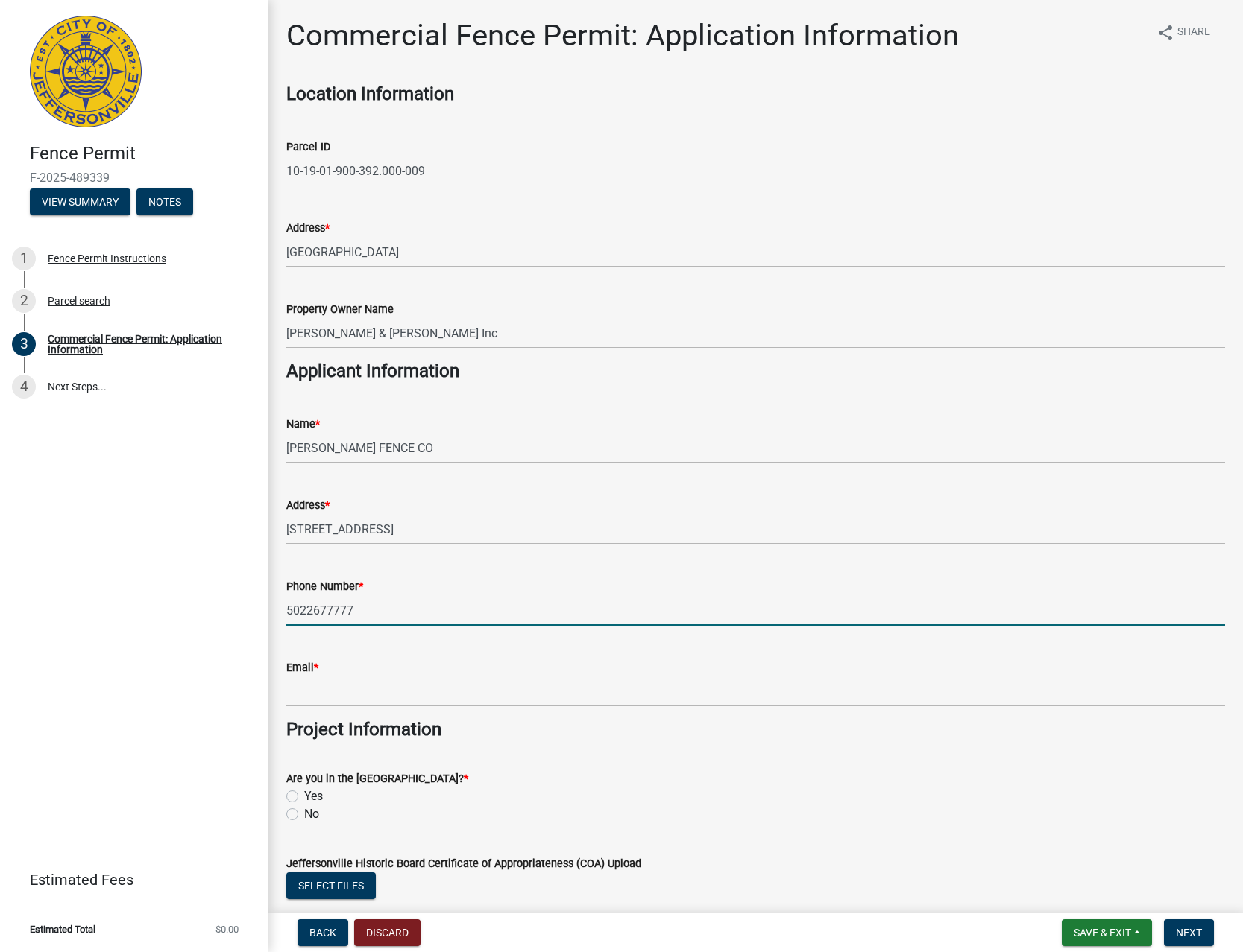
type input "5022677777"
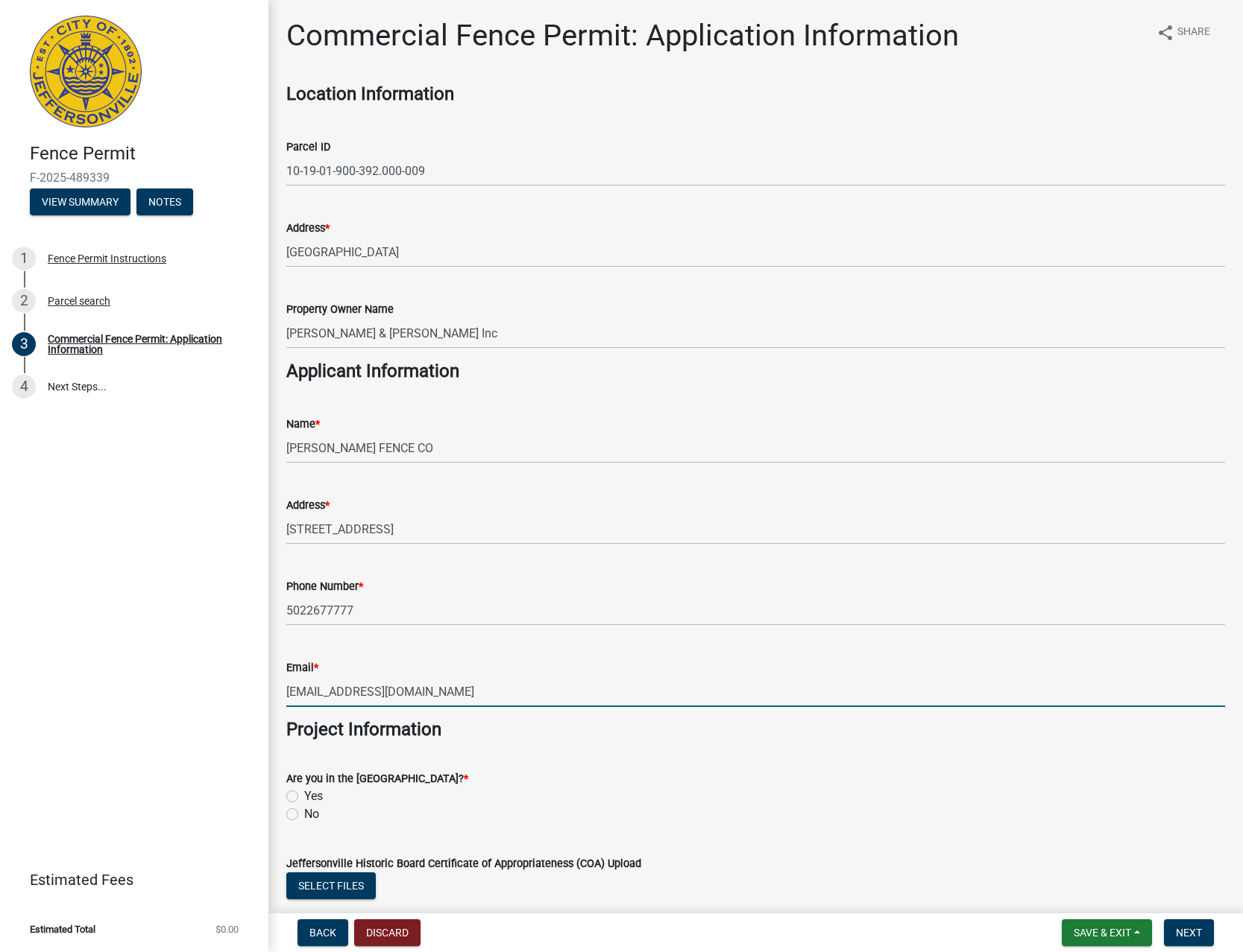
type input "OFFICE@RAATZFENCE.COM"
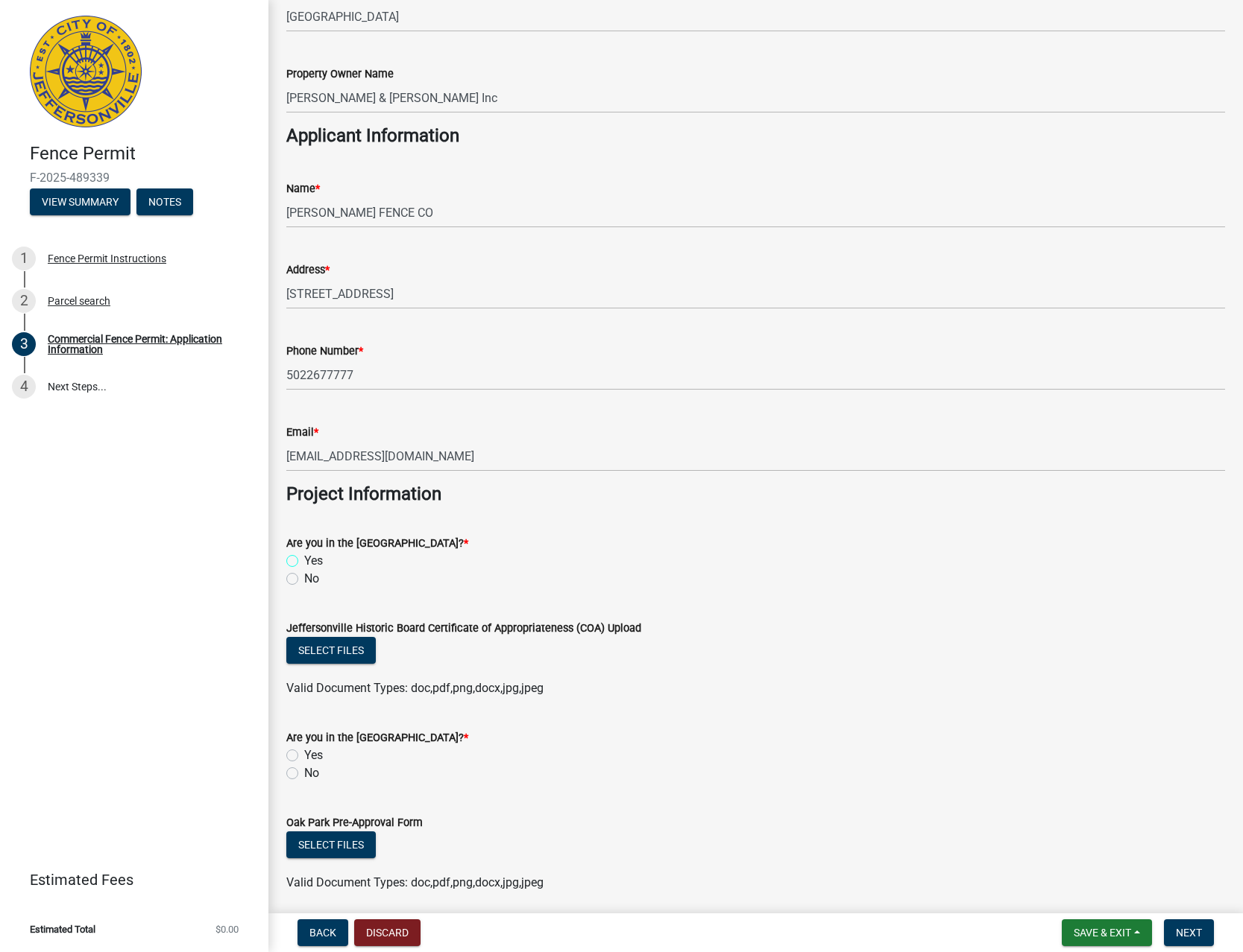
scroll to position [255, 0]
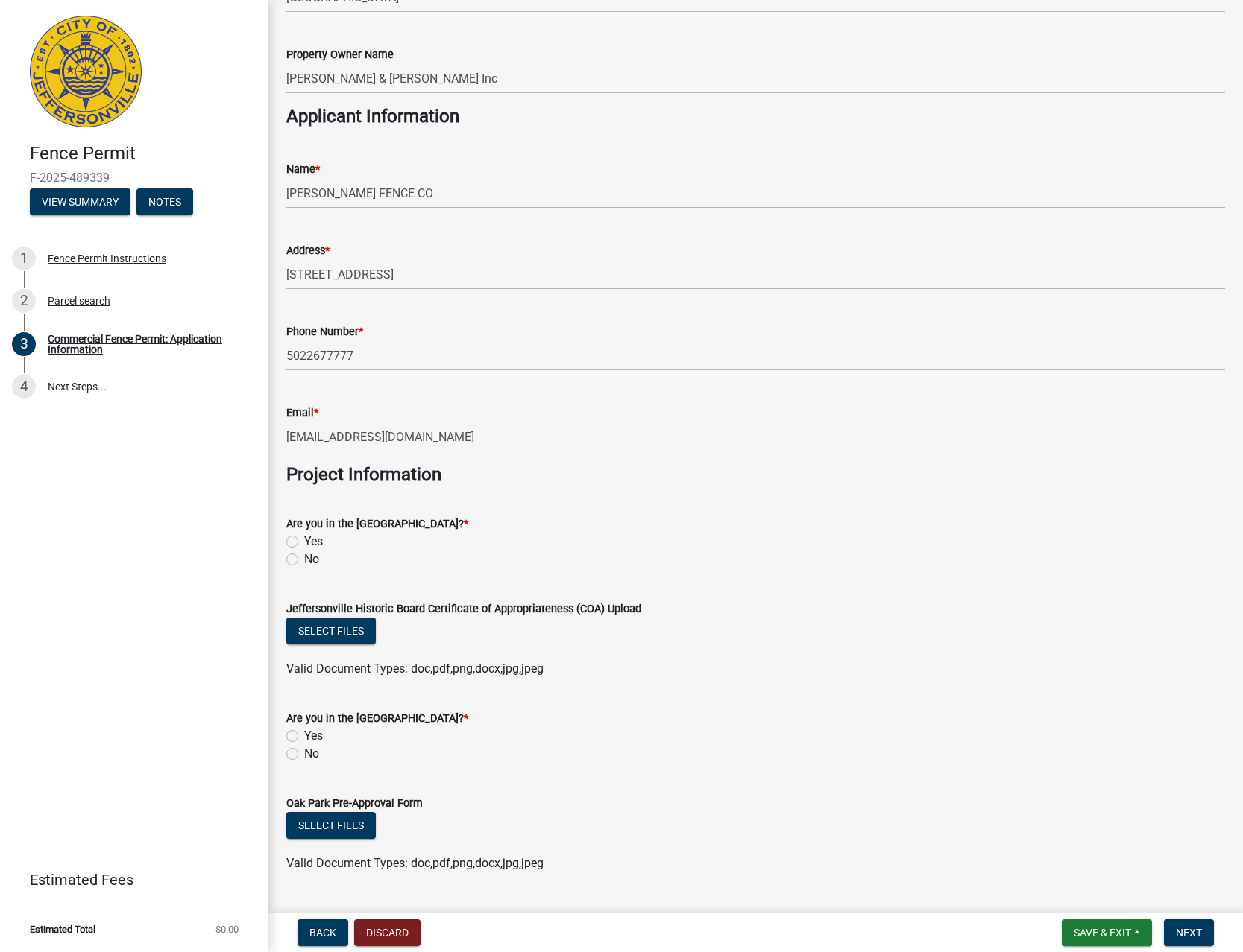
click at [304, 556] on label "No" at bounding box center [311, 559] width 15 height 18
click at [304, 556] on input "No" at bounding box center [309, 555] width 10 height 10
radio input "true"
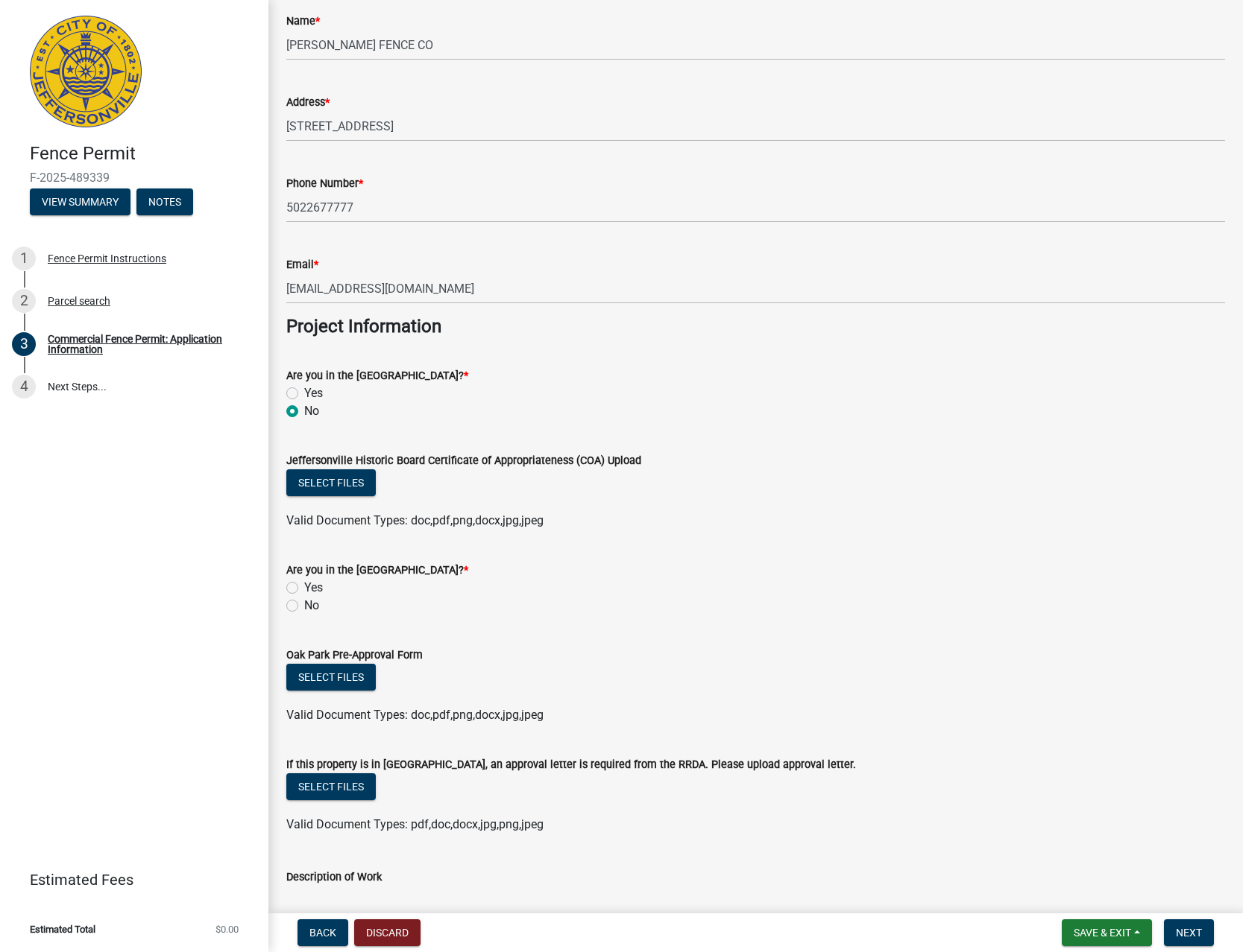
scroll to position [509, 0]
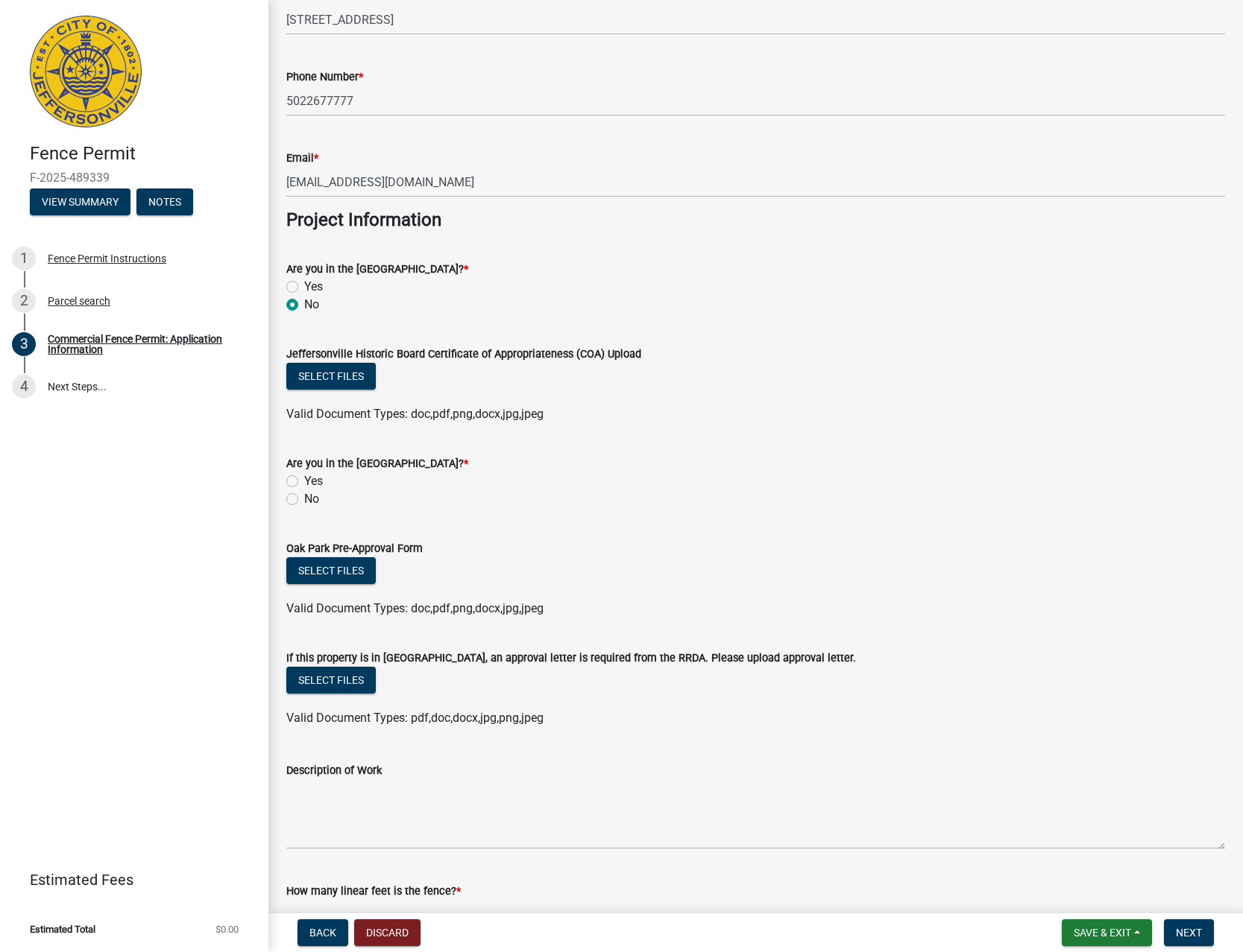
click at [304, 499] on label "No" at bounding box center [311, 499] width 15 height 18
click at [304, 499] on input "No" at bounding box center [309, 495] width 10 height 10
radio input "true"
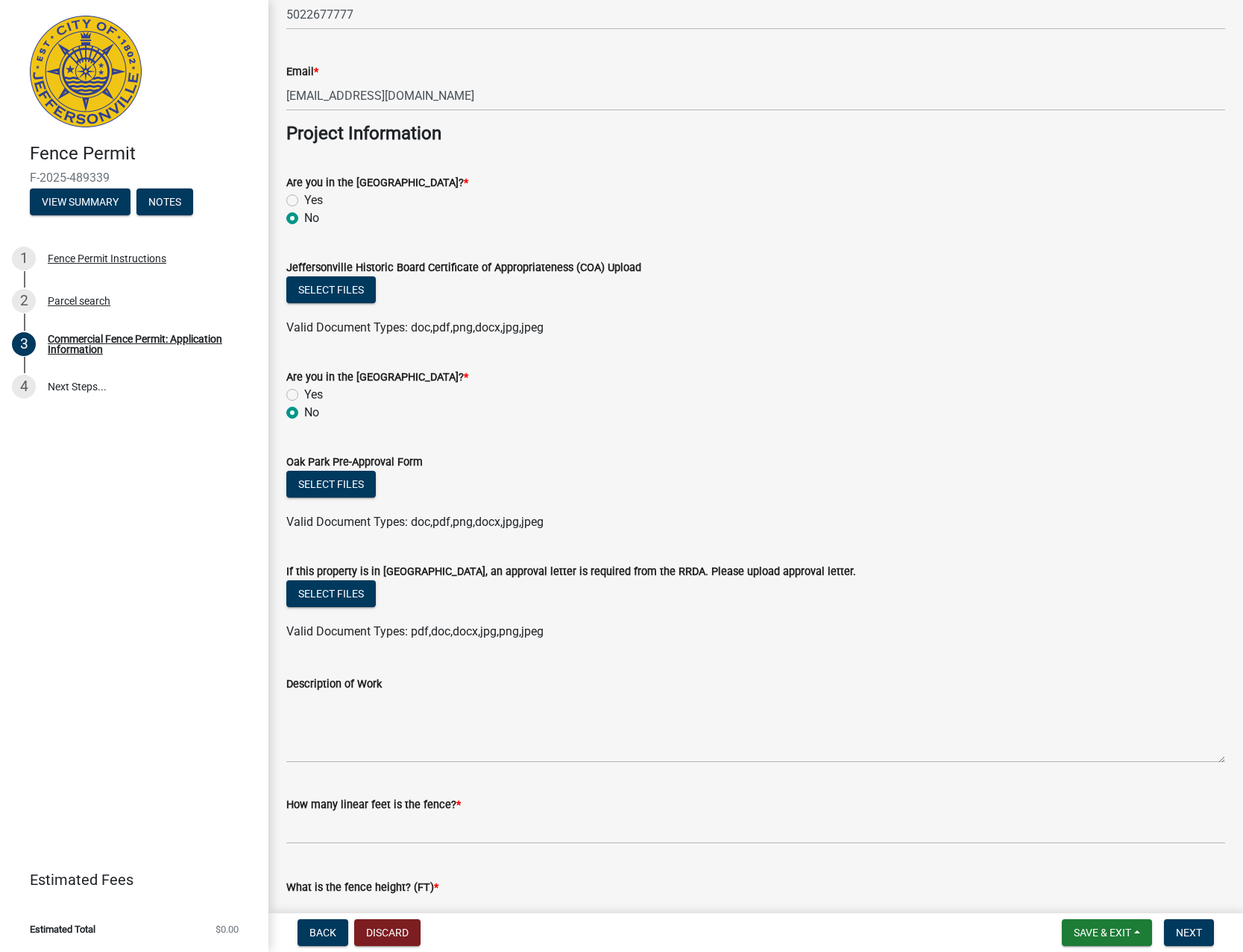
scroll to position [764, 0]
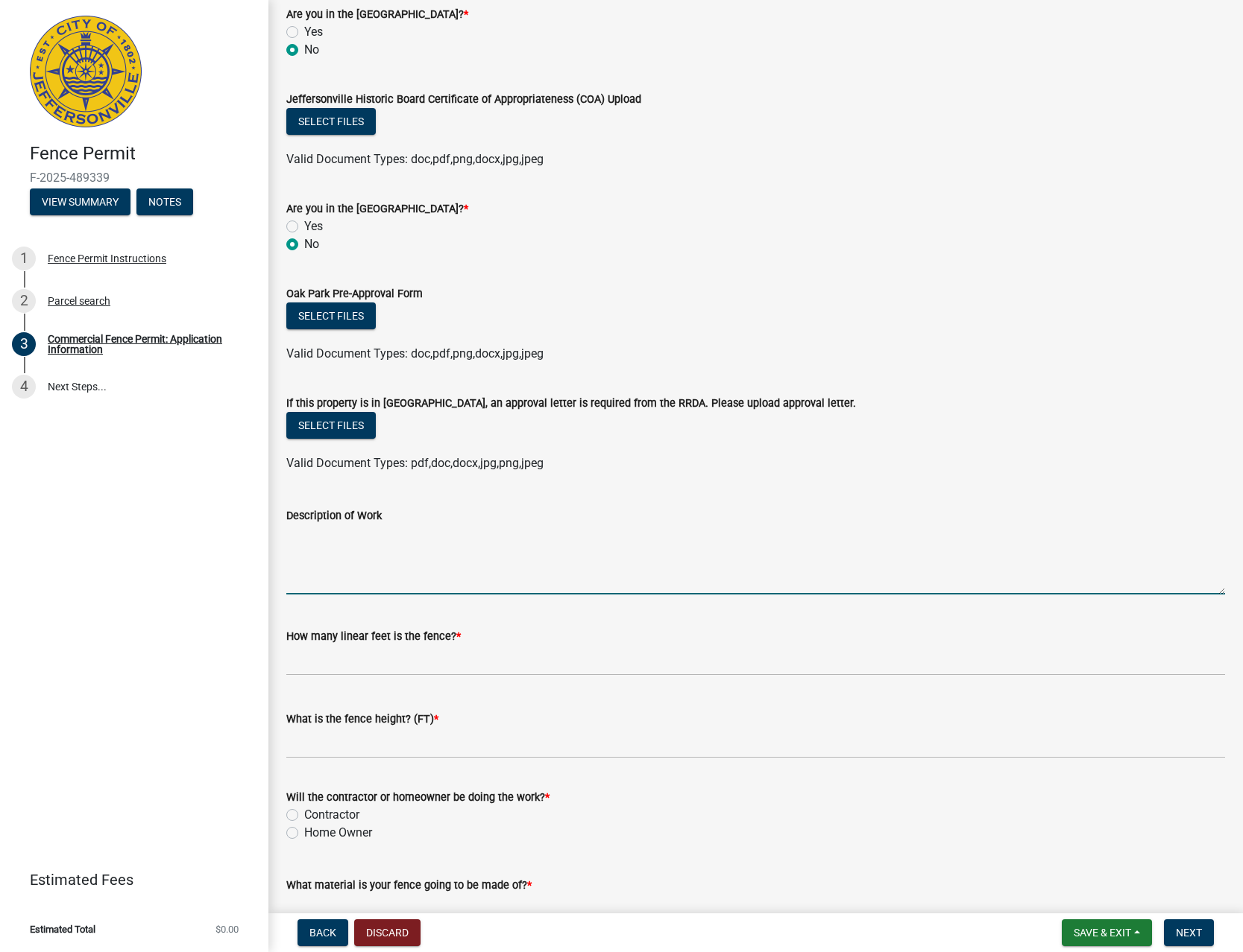
click at [377, 573] on textarea "Description of Work" at bounding box center [754, 559] width 938 height 70
type textarea "INSTALL FENCE"
click at [415, 658] on input "text" at bounding box center [754, 660] width 938 height 31
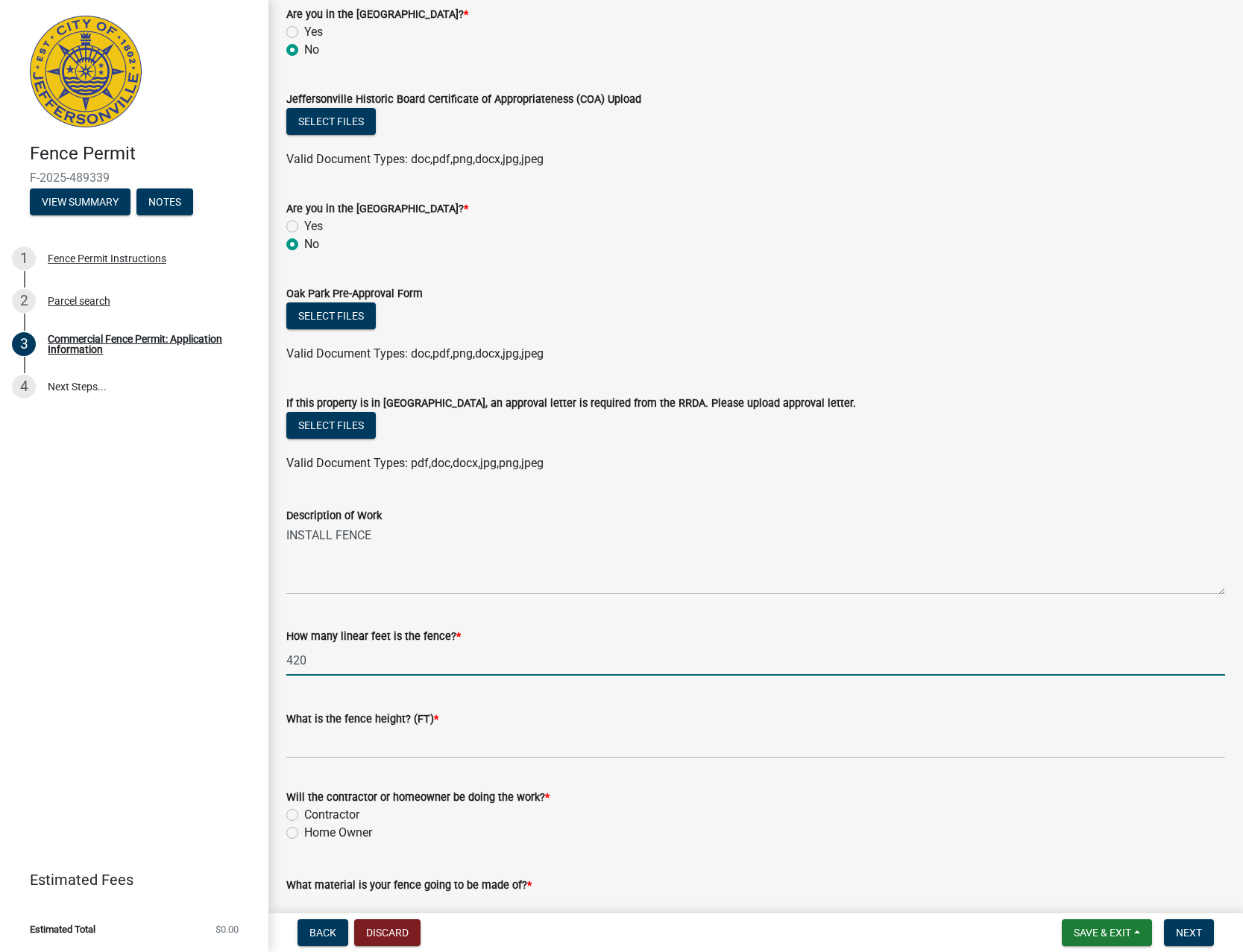
type input "420"
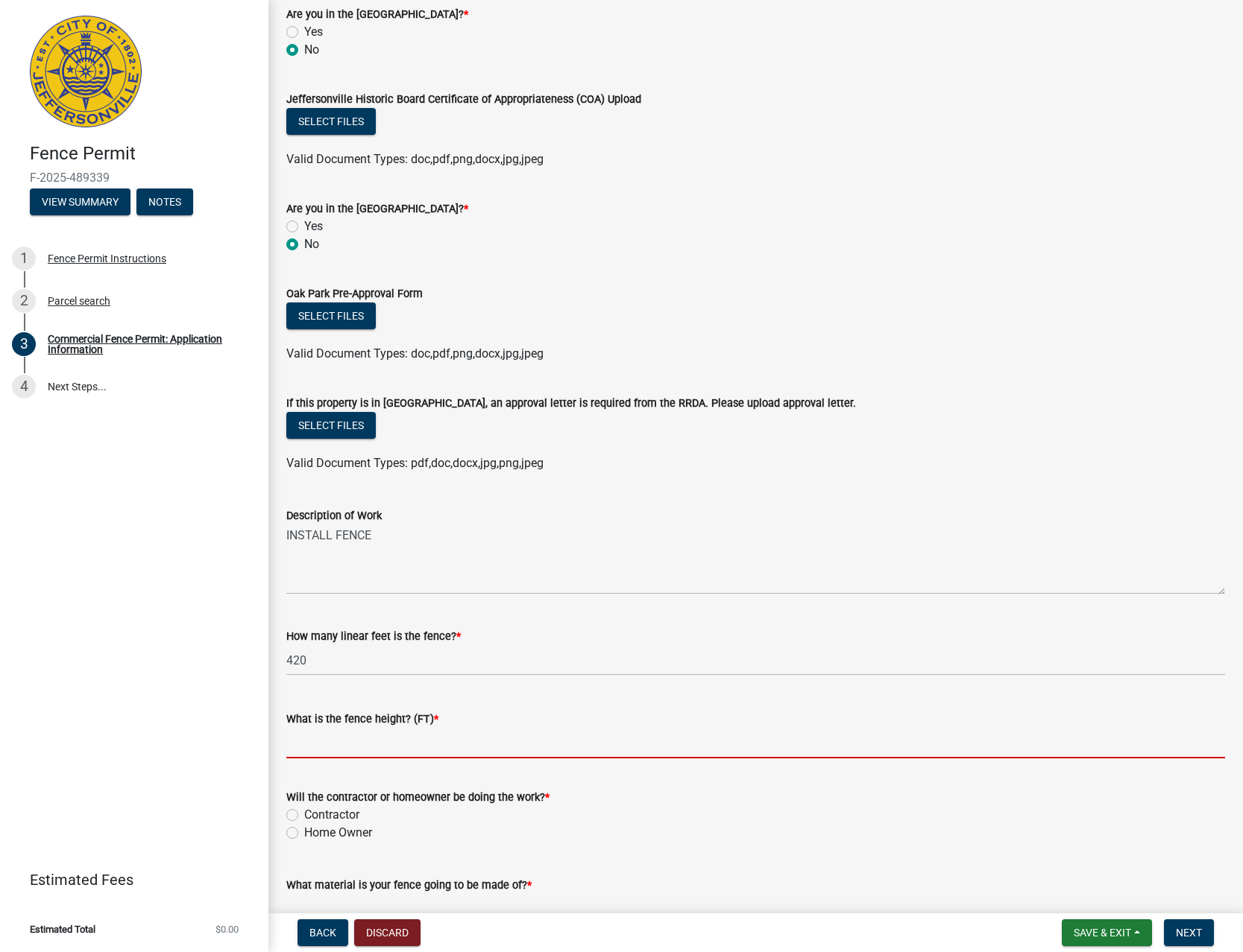
click at [396, 738] on input "What is the fence height? (FT) *" at bounding box center [754, 743] width 938 height 31
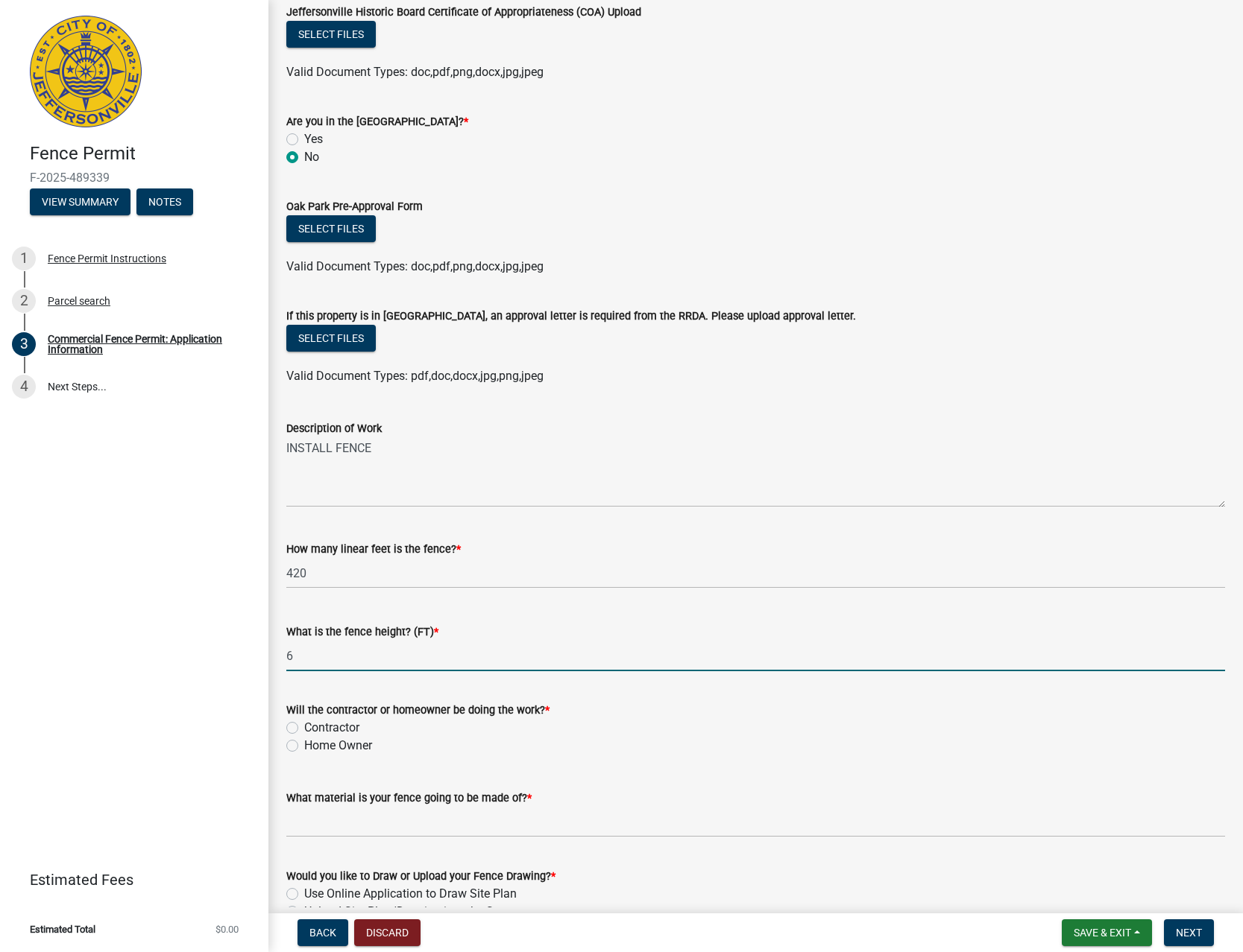
scroll to position [934, 0]
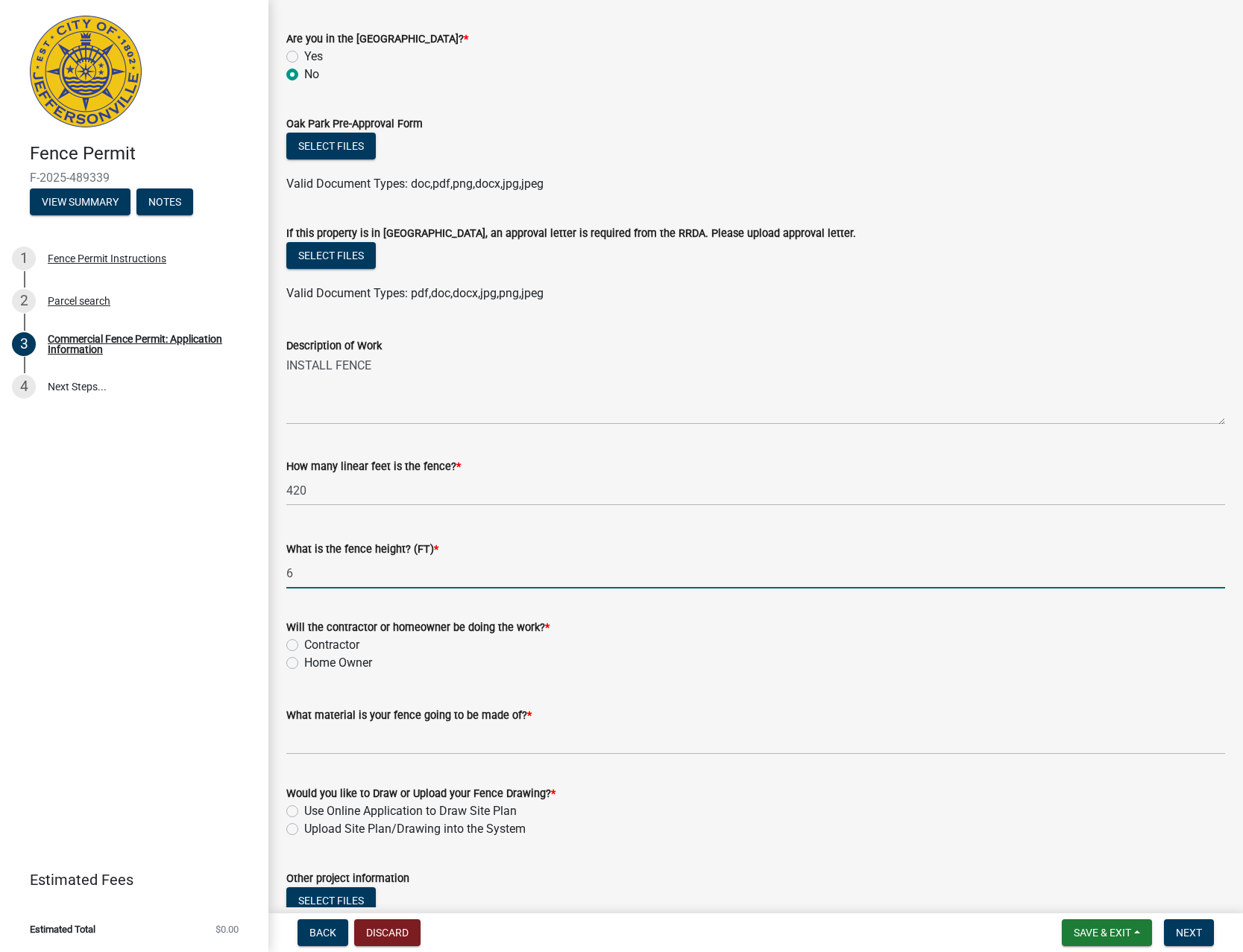
type input "6"
click at [337, 641] on label "Contractor" at bounding box center [331, 645] width 55 height 18
click at [314, 641] on input "Contractor" at bounding box center [309, 641] width 10 height 10
radio input "true"
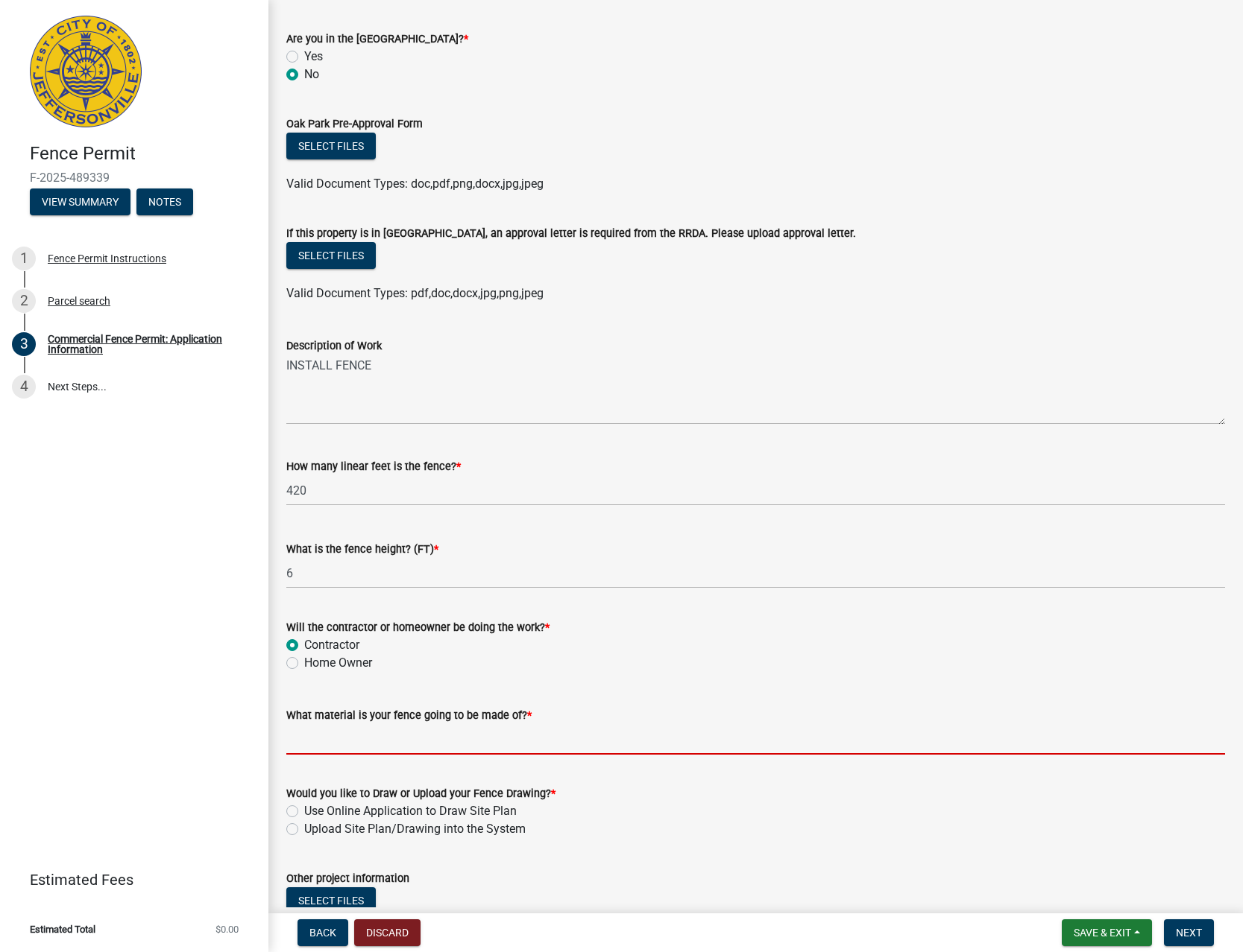
click at [492, 736] on input "What material is your fence going to be made of? *" at bounding box center [754, 739] width 938 height 31
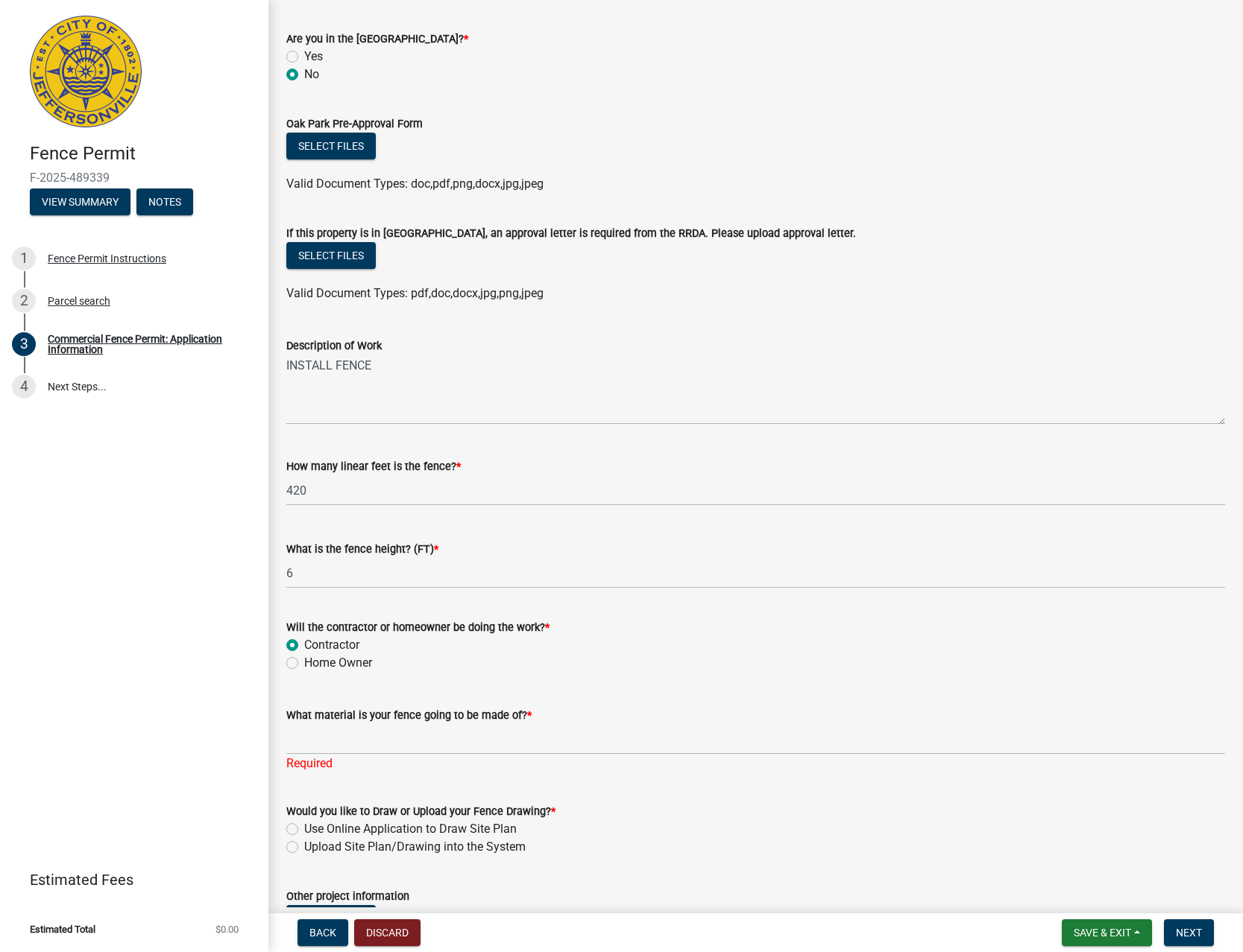
drag, startPoint x: 389, startPoint y: 756, endPoint x: 391, endPoint y: 744, distance: 12.2
click at [389, 755] on div "What material is your fence going to be made of? * Required" at bounding box center [754, 728] width 938 height 87
click at [392, 741] on input "What material is your fence going to be made of? *" at bounding box center [754, 739] width 938 height 31
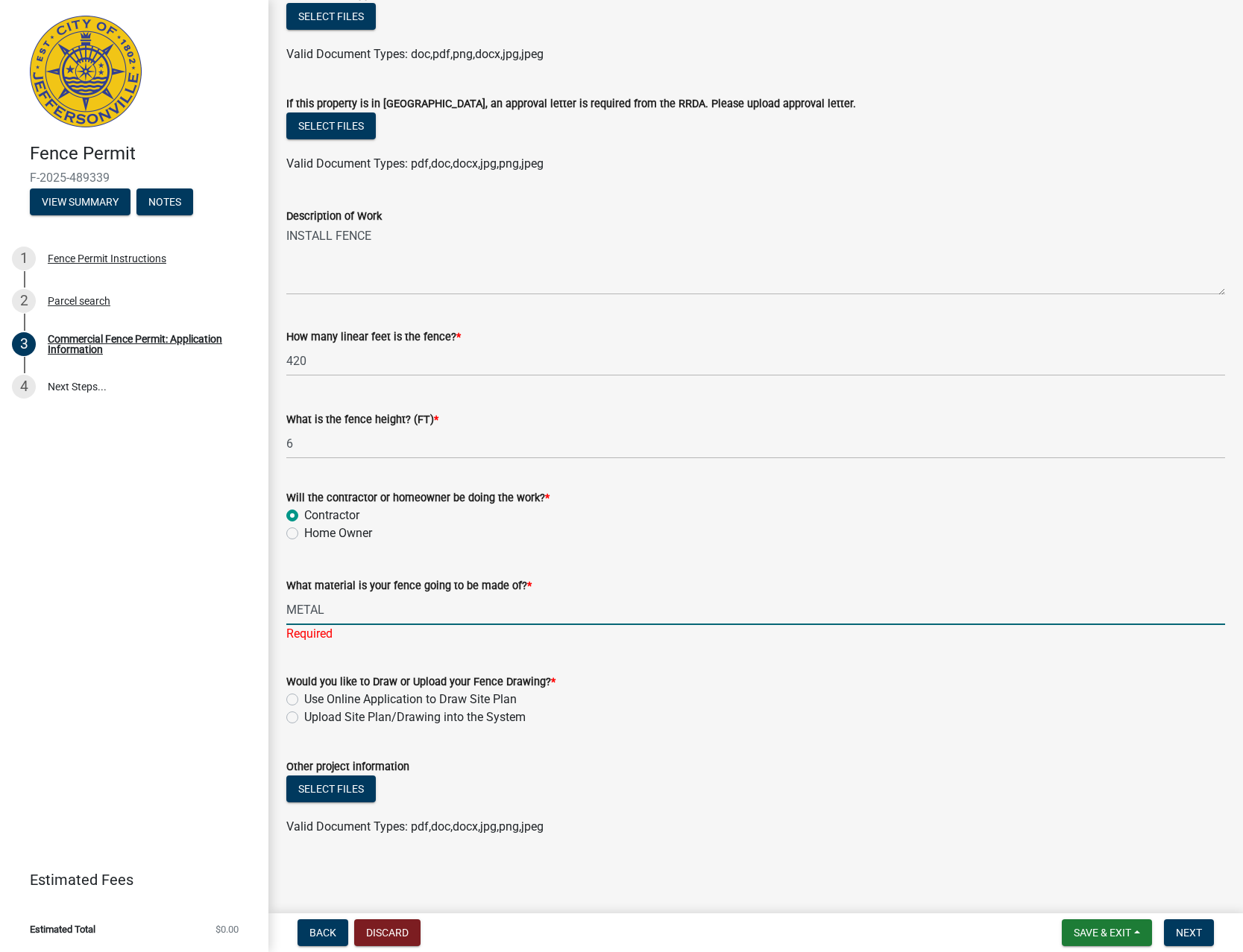
type input "METAL"
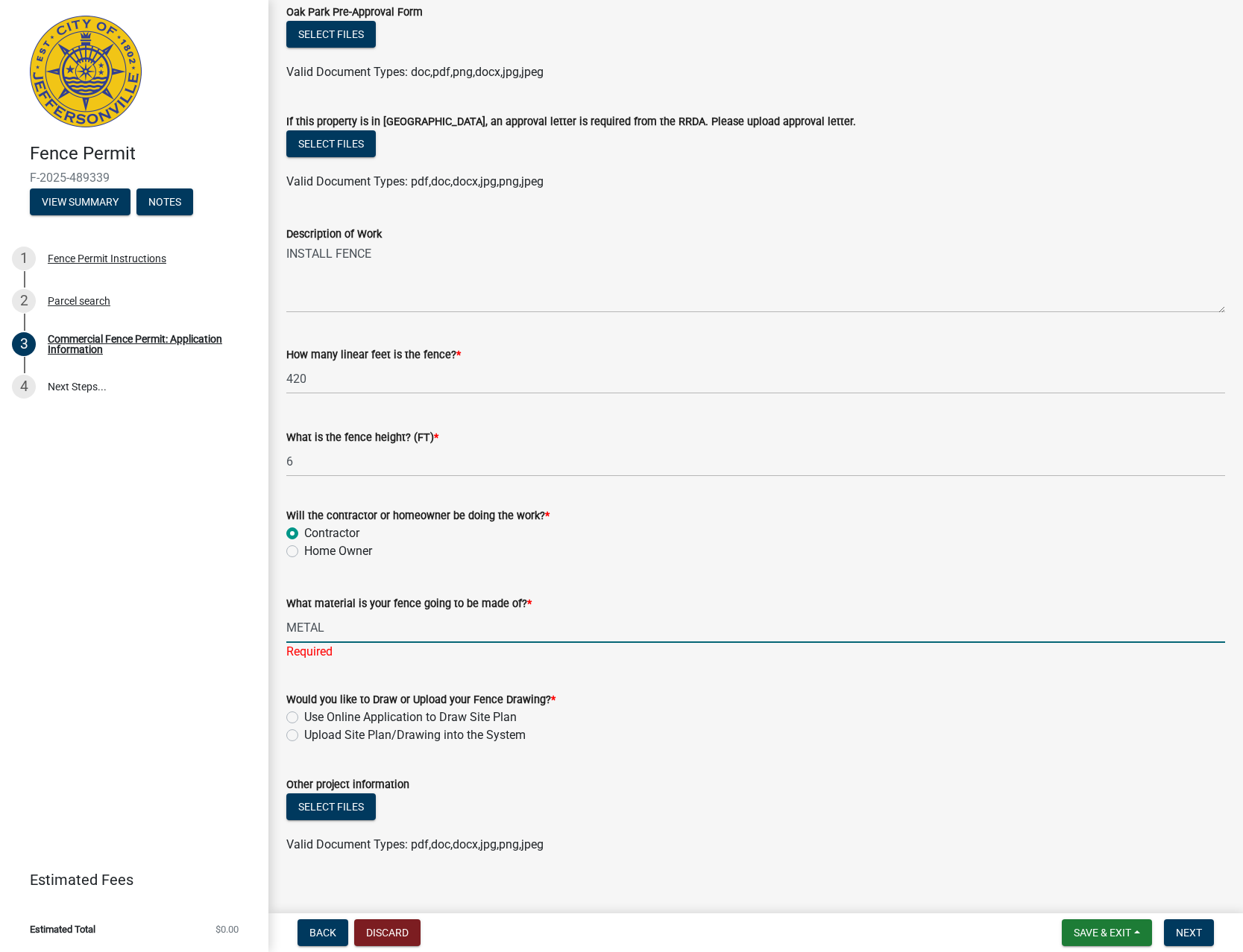
click at [330, 726] on label "Upload Site Plan/Drawing into the System" at bounding box center [415, 735] width 222 height 18
click at [314, 726] on input "Upload Site Plan/Drawing into the System" at bounding box center [309, 731] width 10 height 10
radio input "true"
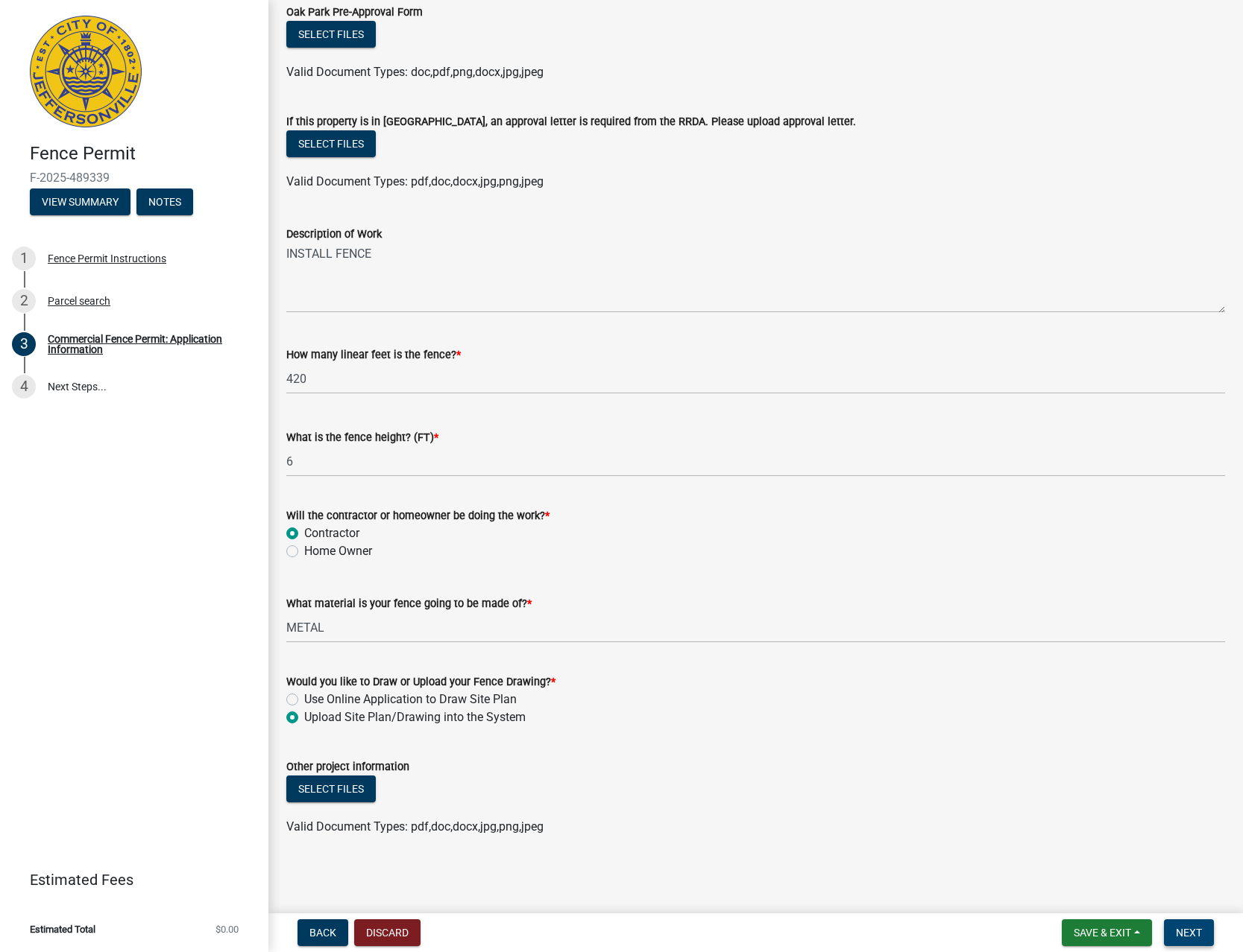
click at [1188, 929] on span "Next" at bounding box center [1188, 933] width 26 height 12
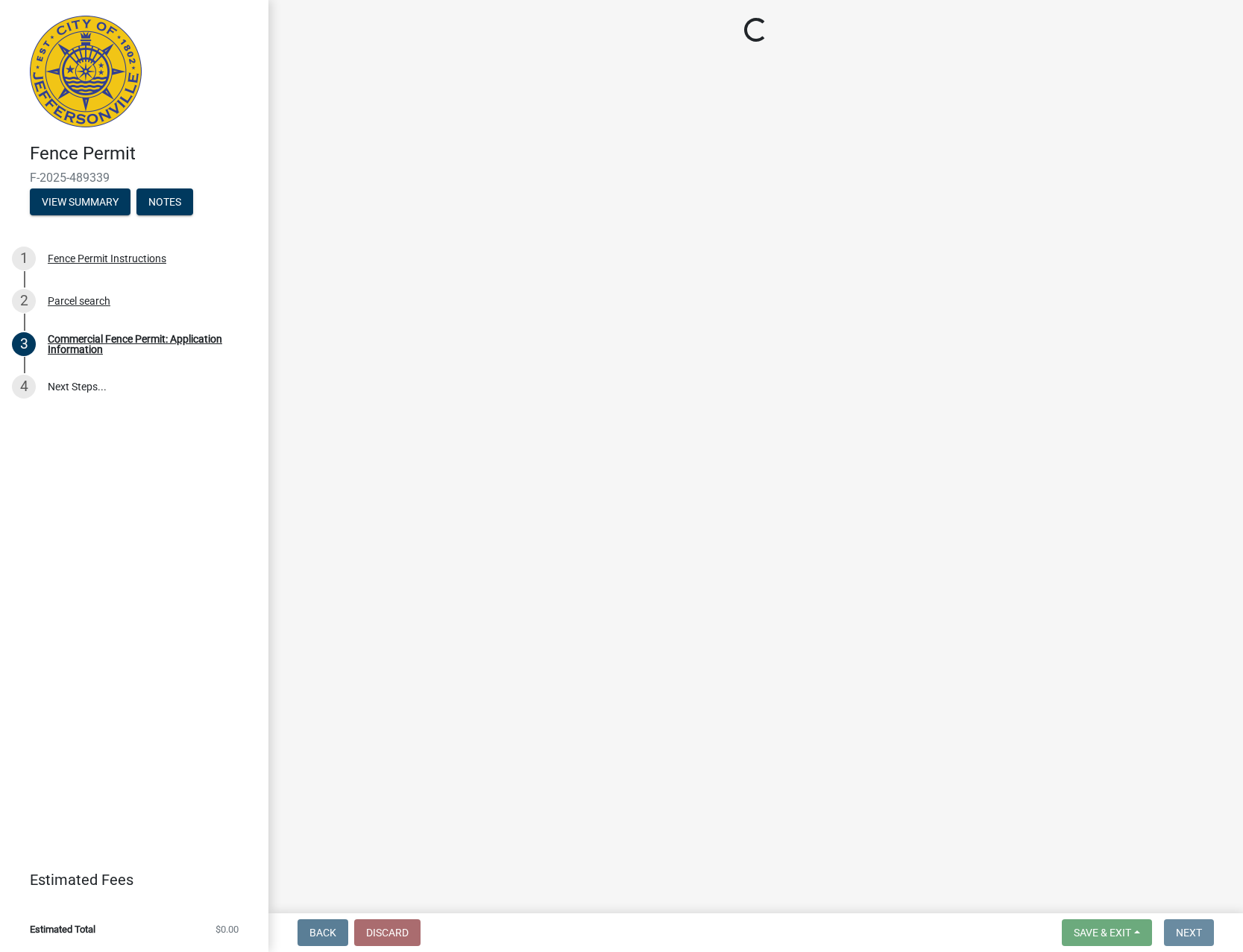
scroll to position [0, 0]
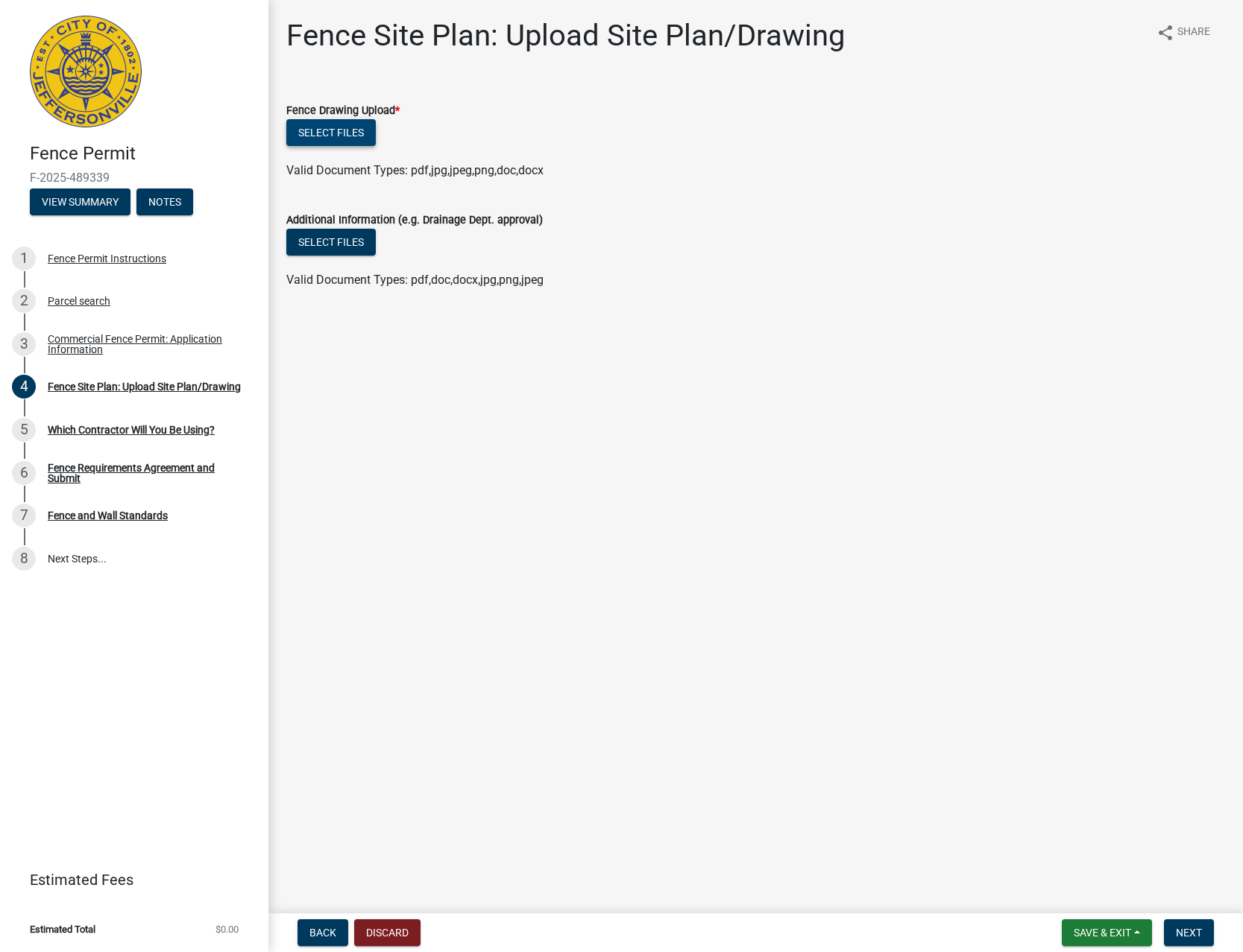
click at [333, 127] on button "Select files" at bounding box center [331, 132] width 90 height 27
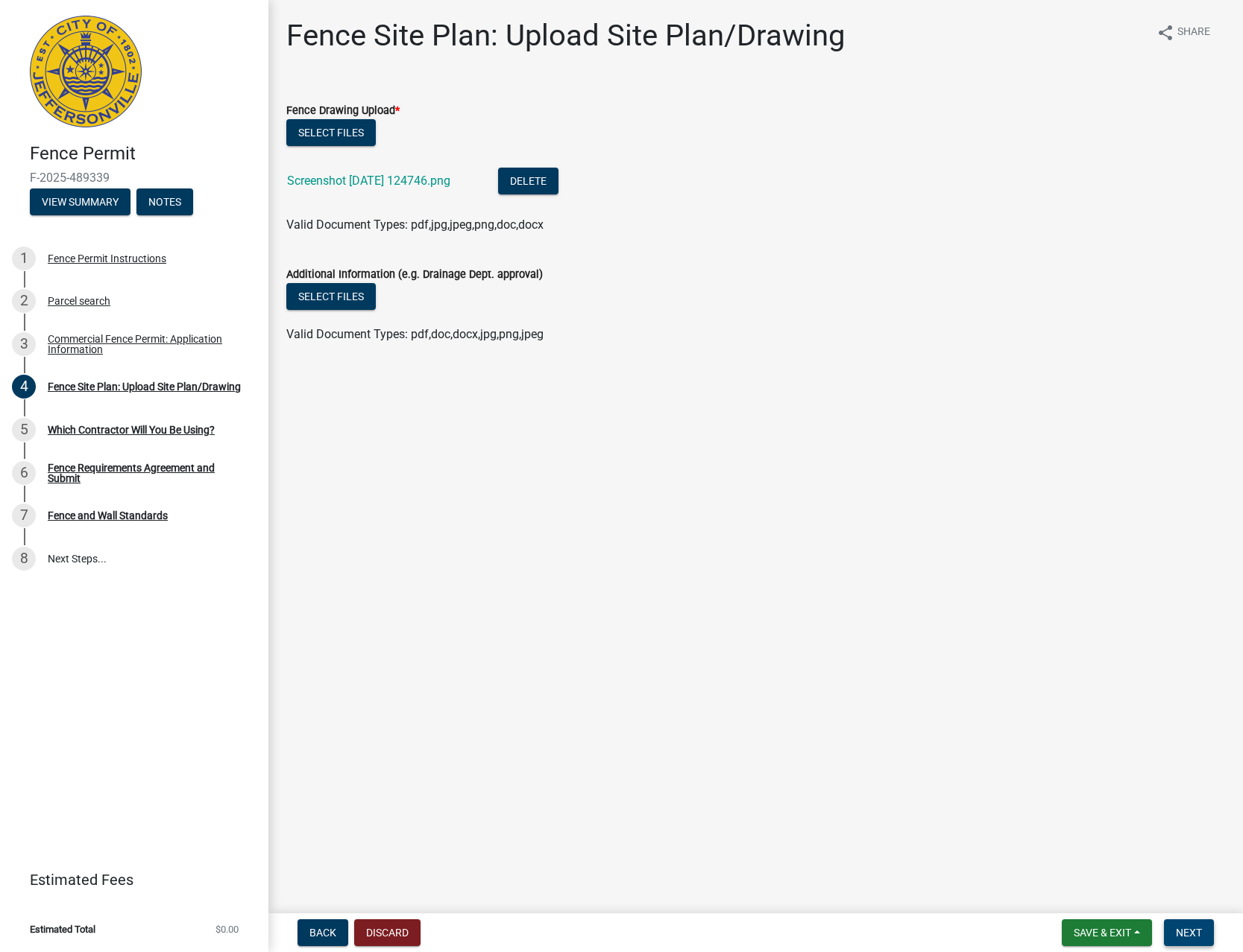
click at [1186, 926] on button "Next" at bounding box center [1188, 933] width 50 height 27
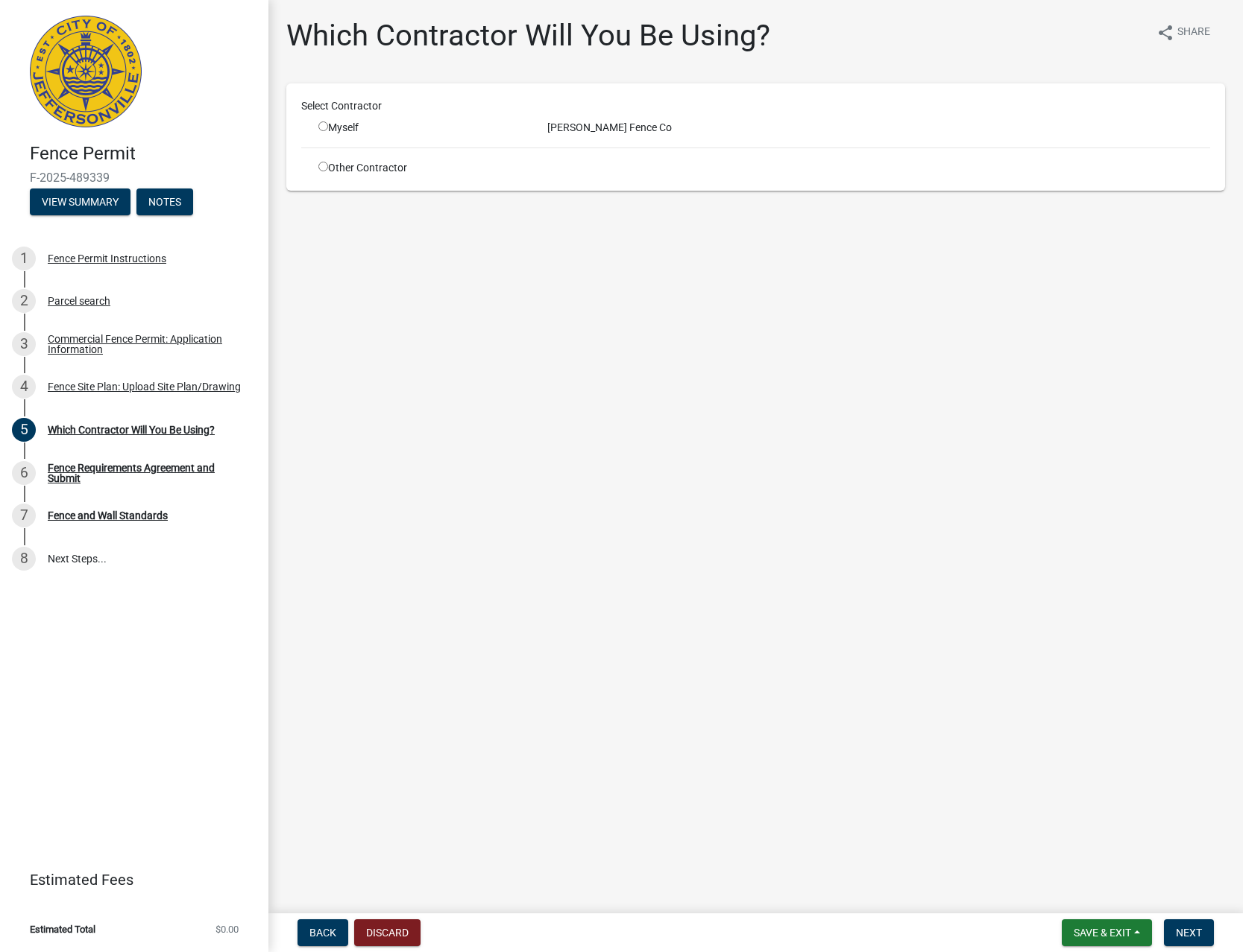
click at [336, 130] on div "Myself" at bounding box center [422, 128] width 207 height 16
click at [325, 128] on input "radio" at bounding box center [324, 127] width 10 height 10
radio input "true"
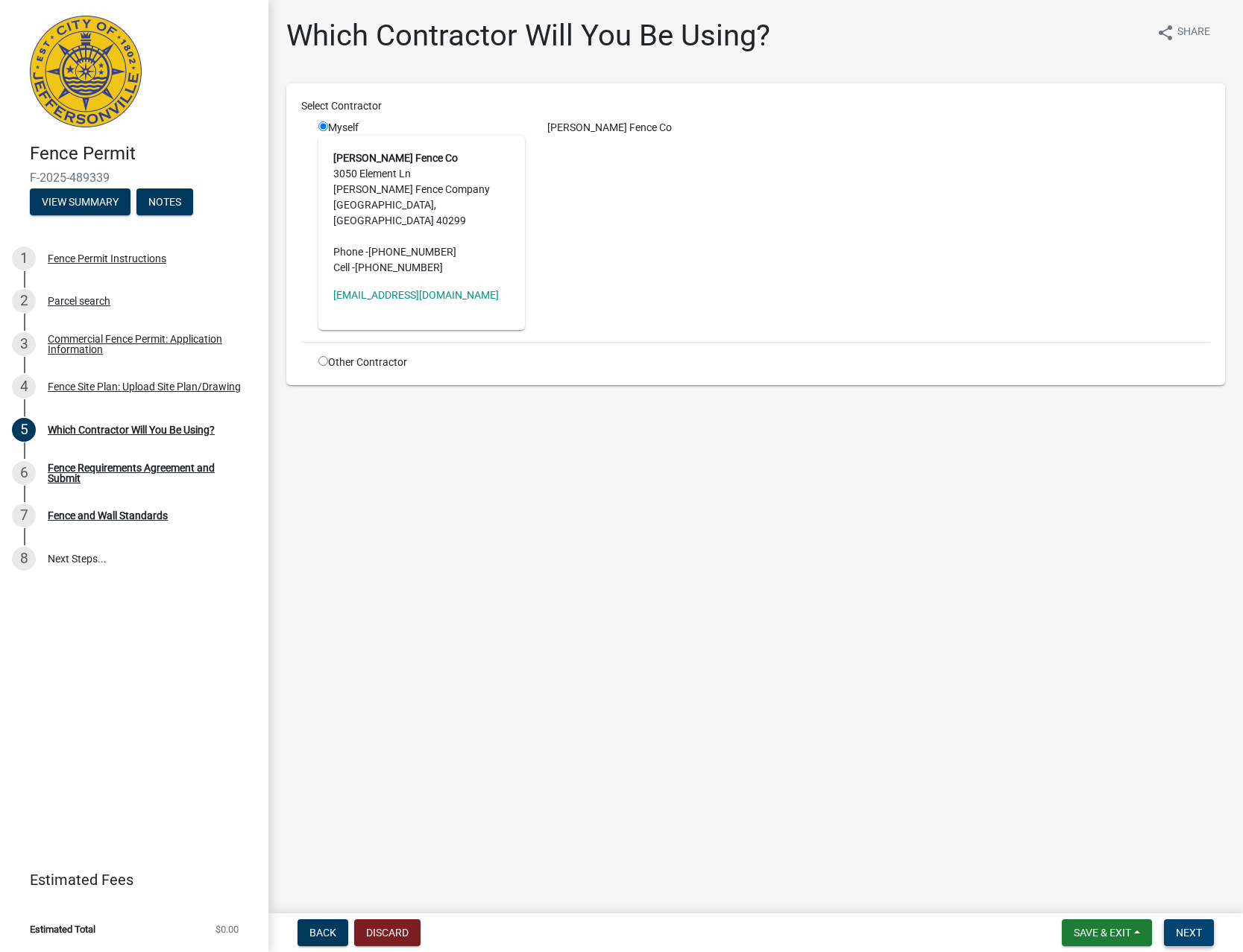
click at [1188, 934] on span "Next" at bounding box center [1188, 933] width 26 height 12
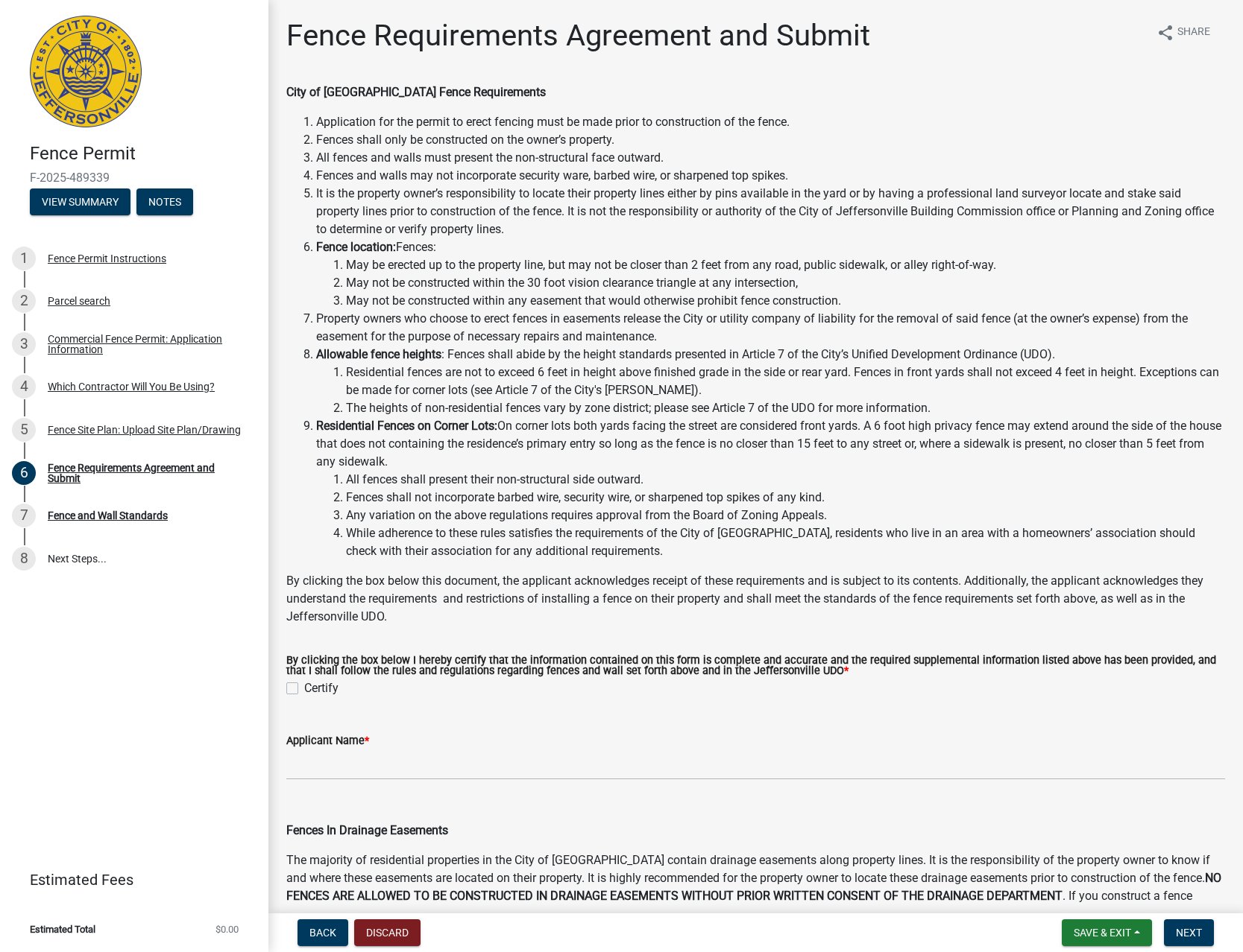
click at [322, 687] on label "Certify" at bounding box center [321, 688] width 34 height 18
click at [314, 687] on input "Certify" at bounding box center [309, 684] width 10 height 10
checkbox input "true"
click at [372, 777] on input "Applicant Name *" at bounding box center [754, 764] width 938 height 31
type input "RAATZ FENCE CO"
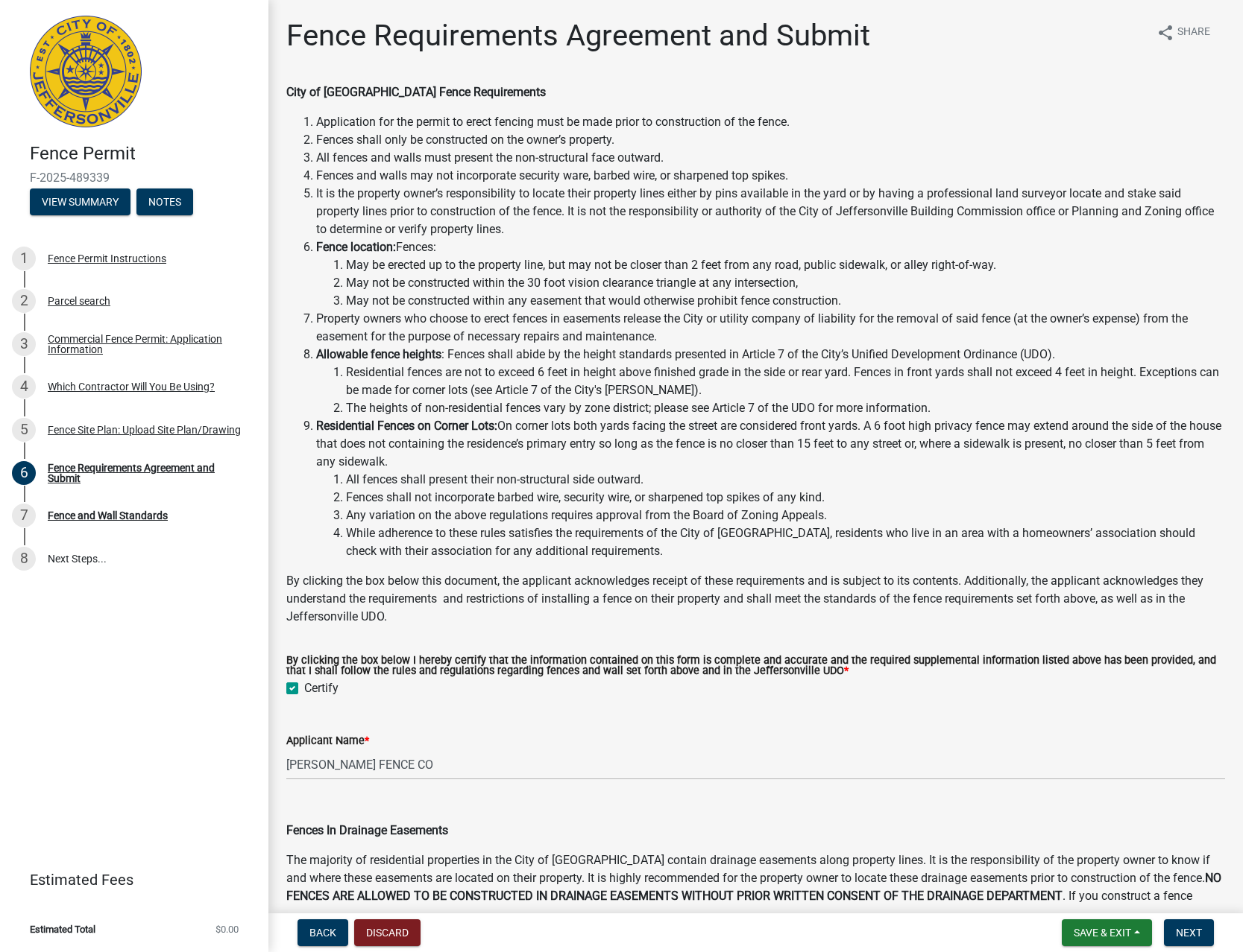
scroll to position [537, 0]
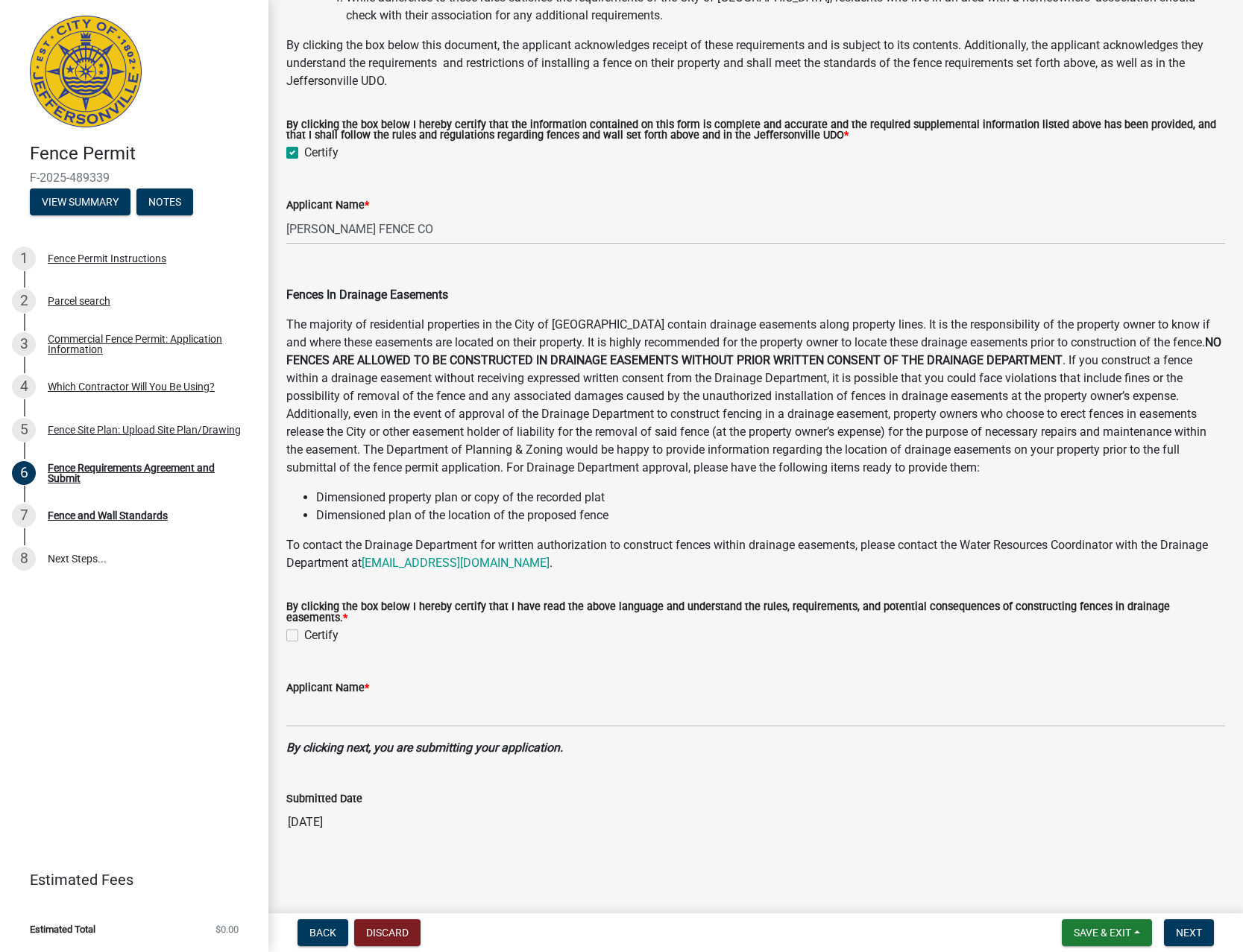
click at [313, 627] on label "Certify" at bounding box center [321, 635] width 34 height 18
click at [313, 627] on input "Certify" at bounding box center [309, 631] width 10 height 10
checkbox input "true"
click at [331, 708] on input "Applicant Name *" at bounding box center [754, 711] width 938 height 31
type input "RAATZ FENCE CO"
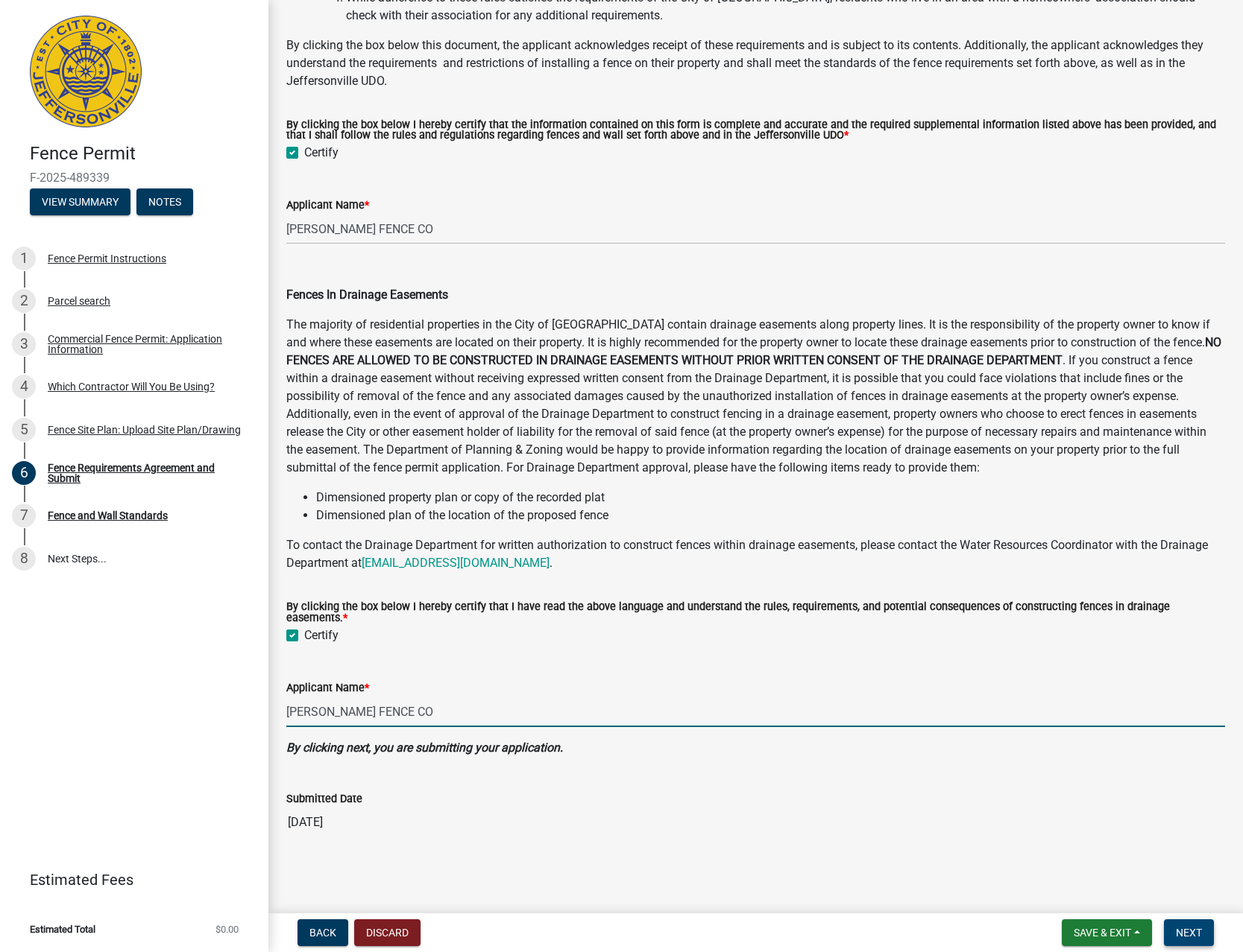
click at [1211, 931] on button "Next" at bounding box center [1188, 933] width 50 height 27
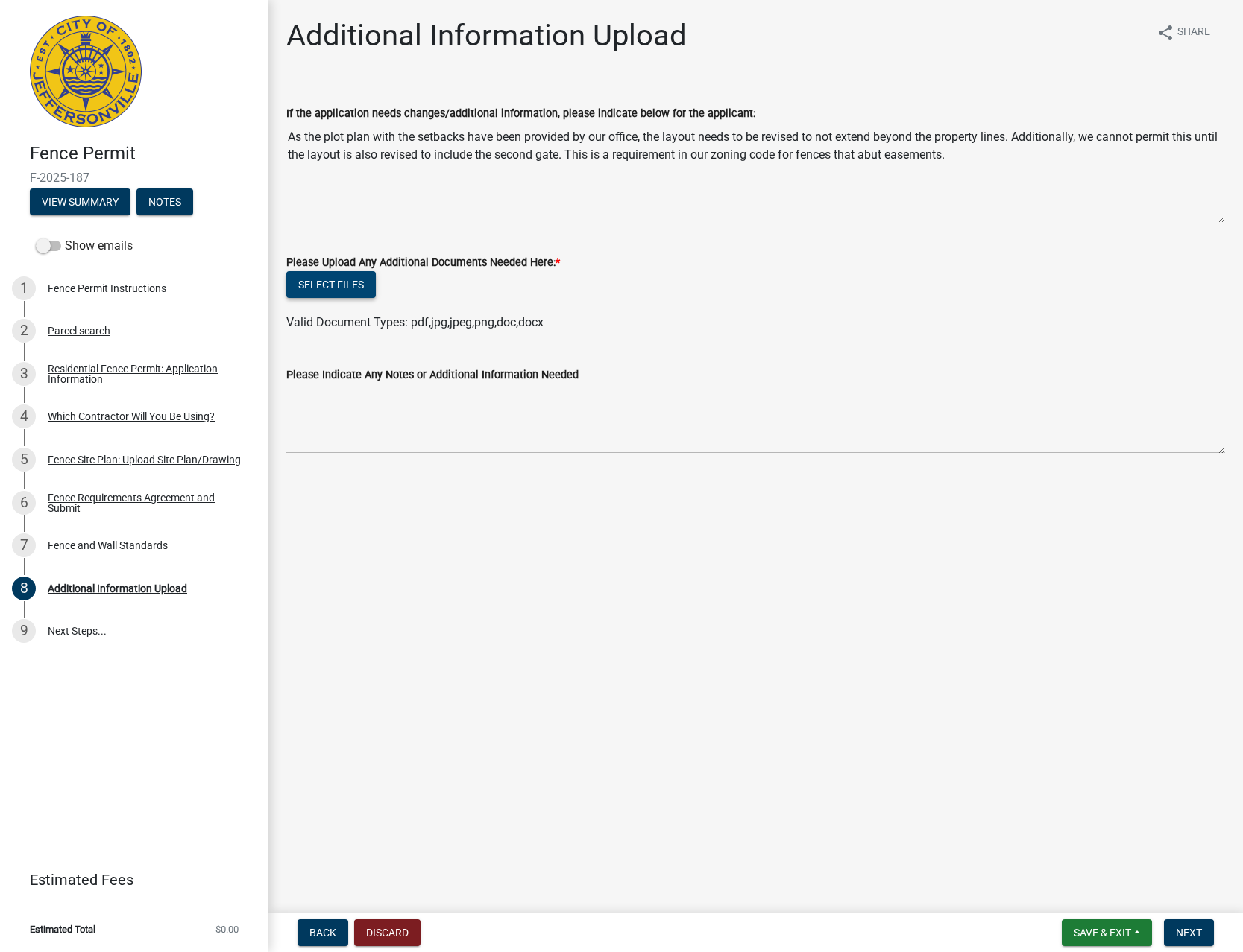
click at [333, 281] on button "Select files" at bounding box center [331, 285] width 90 height 27
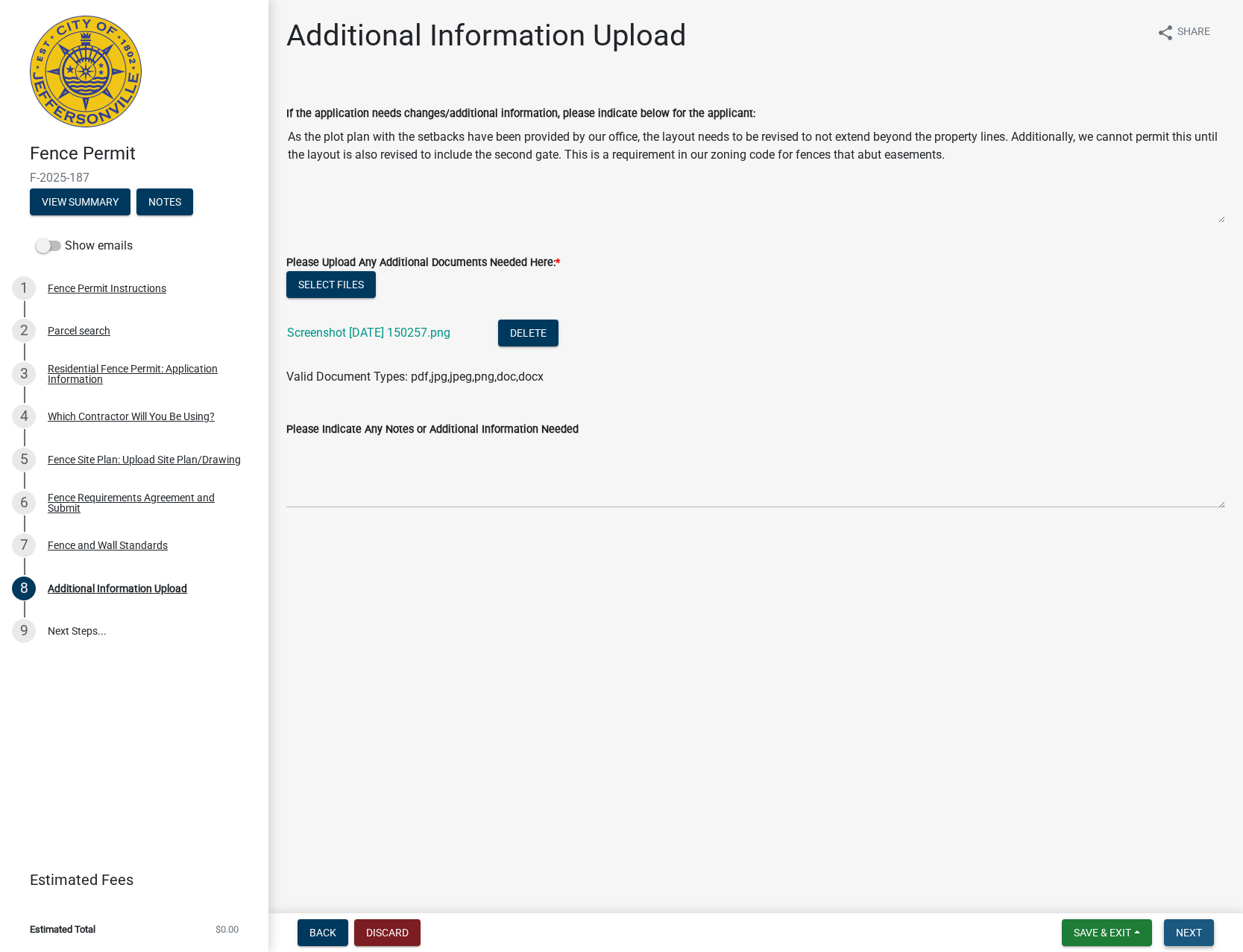
click at [1191, 931] on span "Next" at bounding box center [1188, 933] width 26 height 12
